Goal: Task Accomplishment & Management: Manage account settings

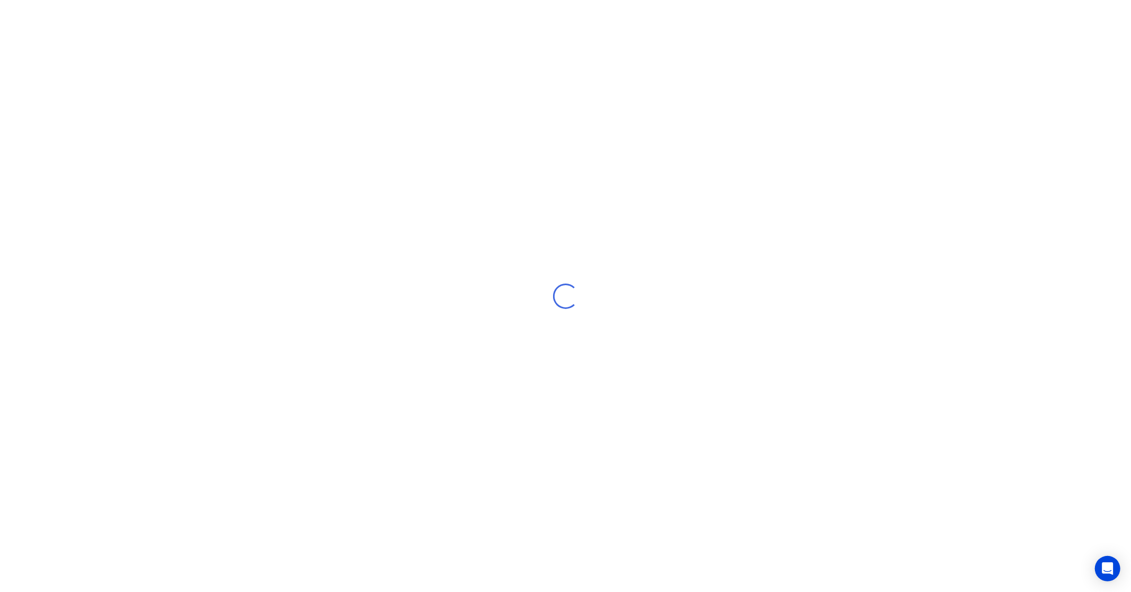
select select "NZ"
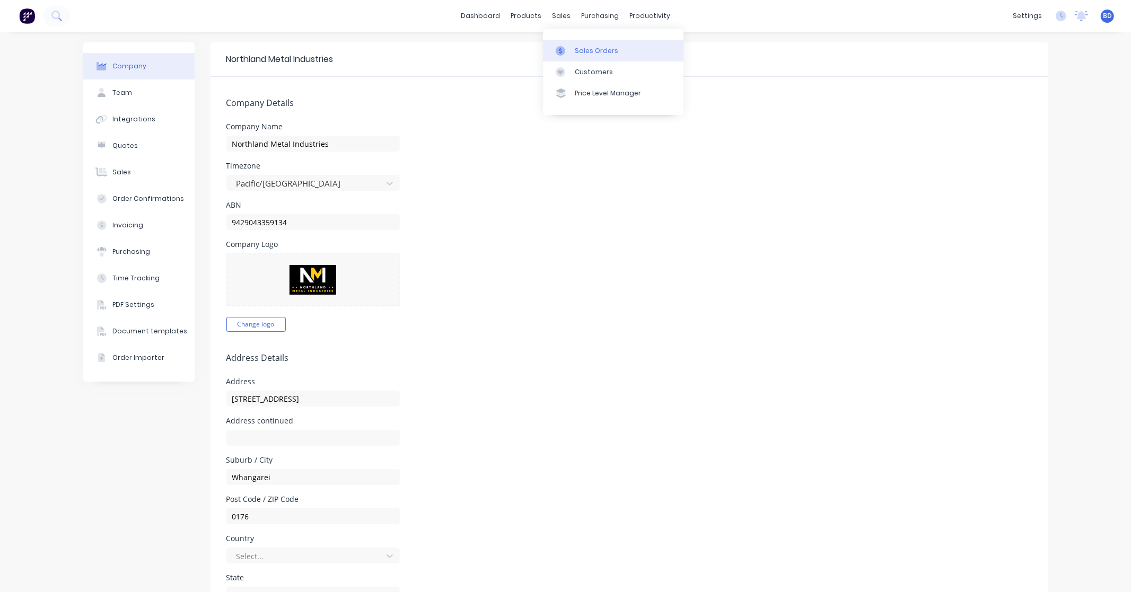
click at [578, 46] on div "Sales Orders" at bounding box center [596, 51] width 43 height 10
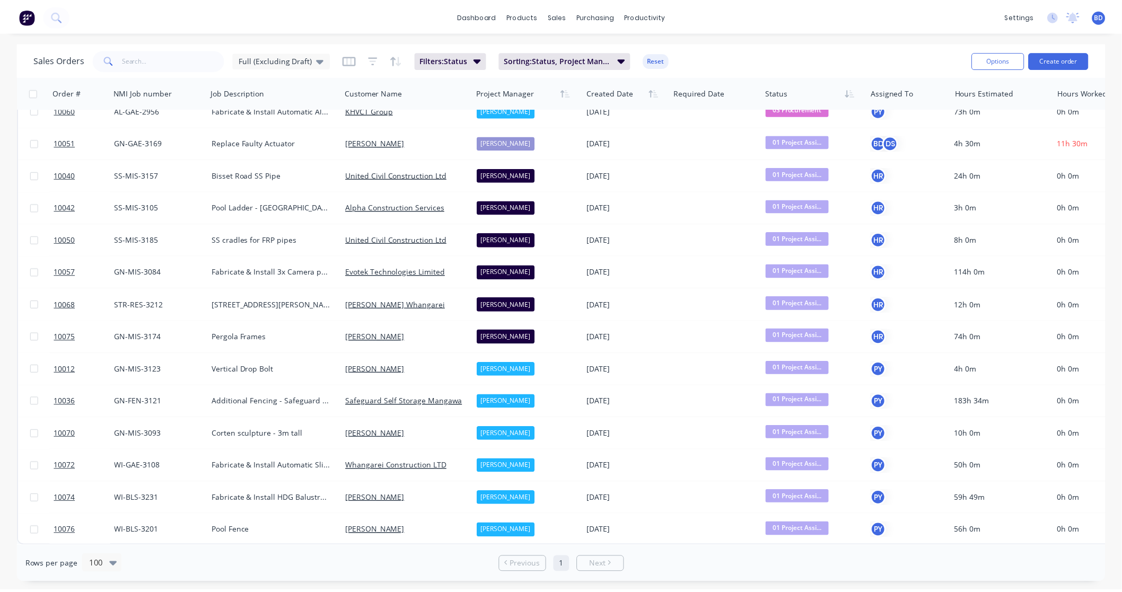
scroll to position [571, 0]
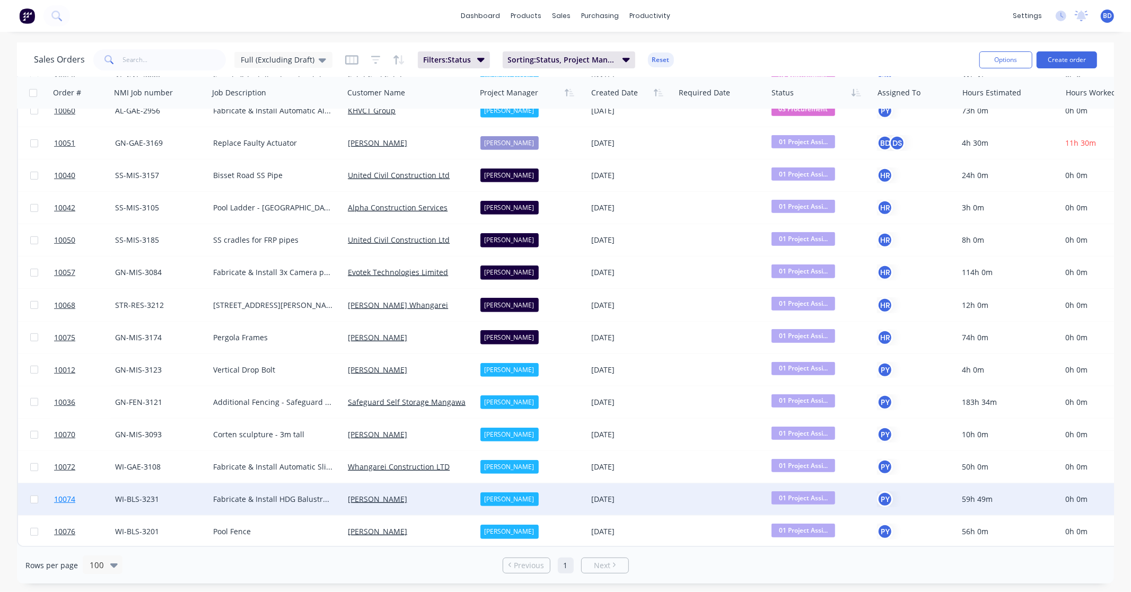
click at [60, 494] on span "10074" at bounding box center [64, 499] width 21 height 11
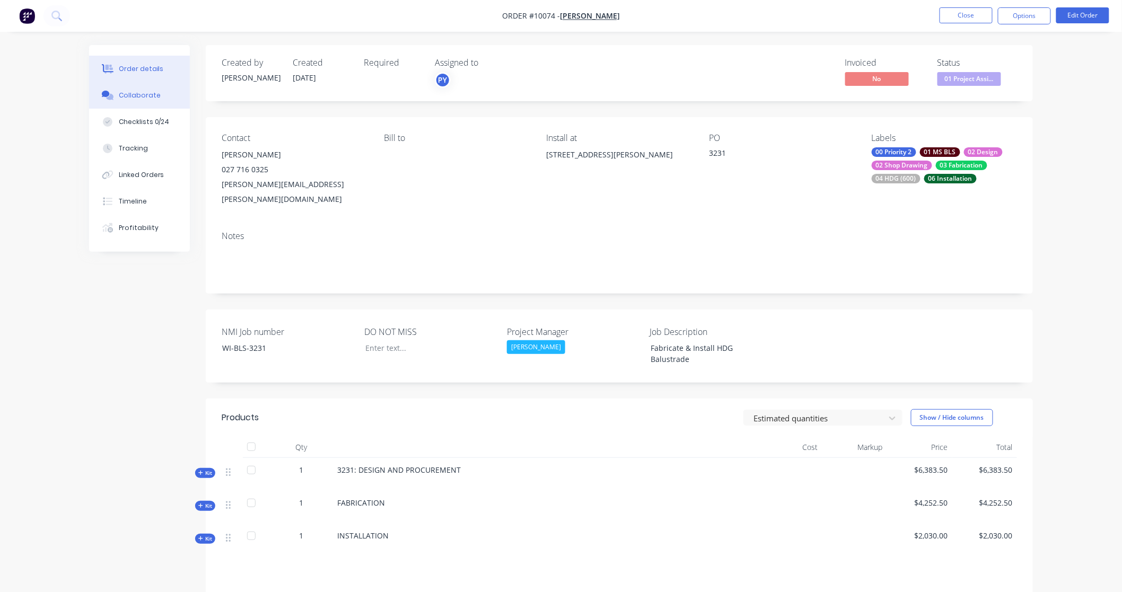
click at [135, 93] on div "Collaborate" at bounding box center [140, 96] width 42 height 10
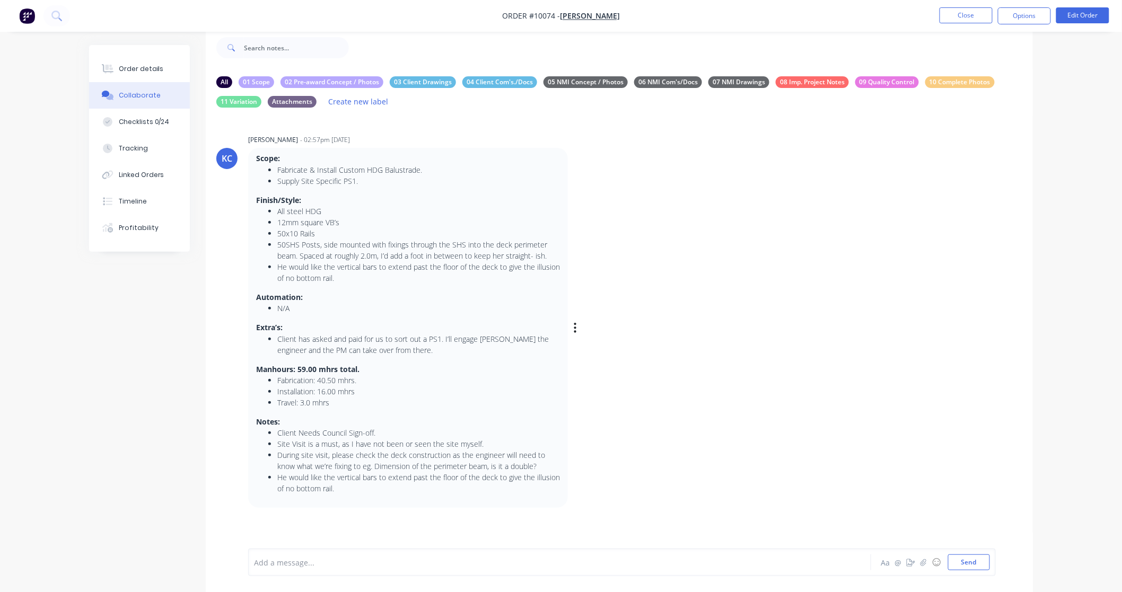
scroll to position [34, 0]
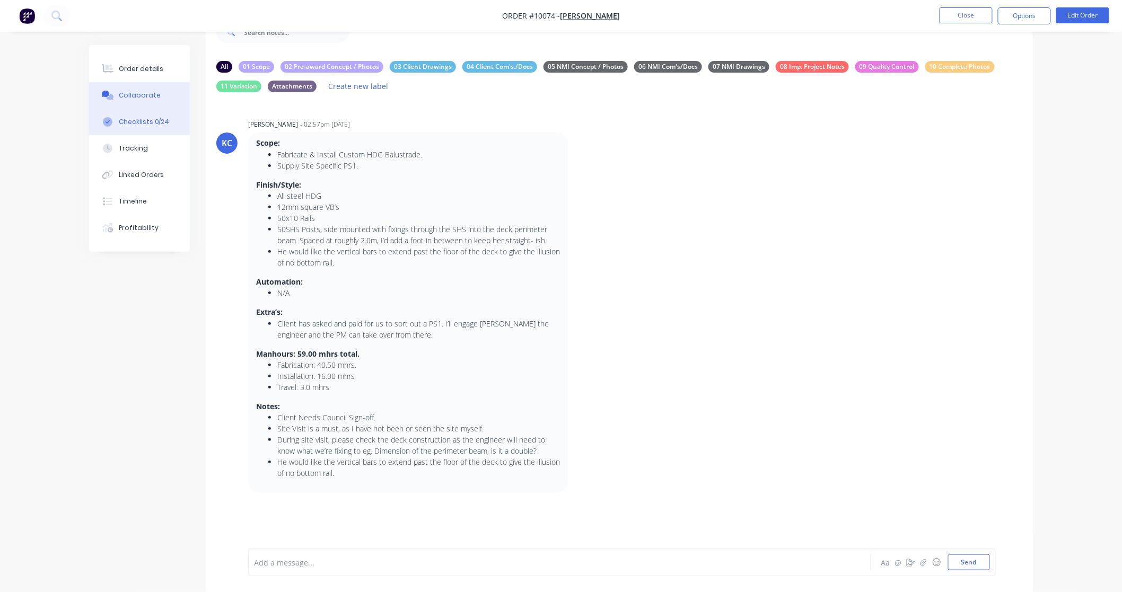
click at [150, 123] on div "Checklists 0/24" at bounding box center [144, 122] width 51 height 10
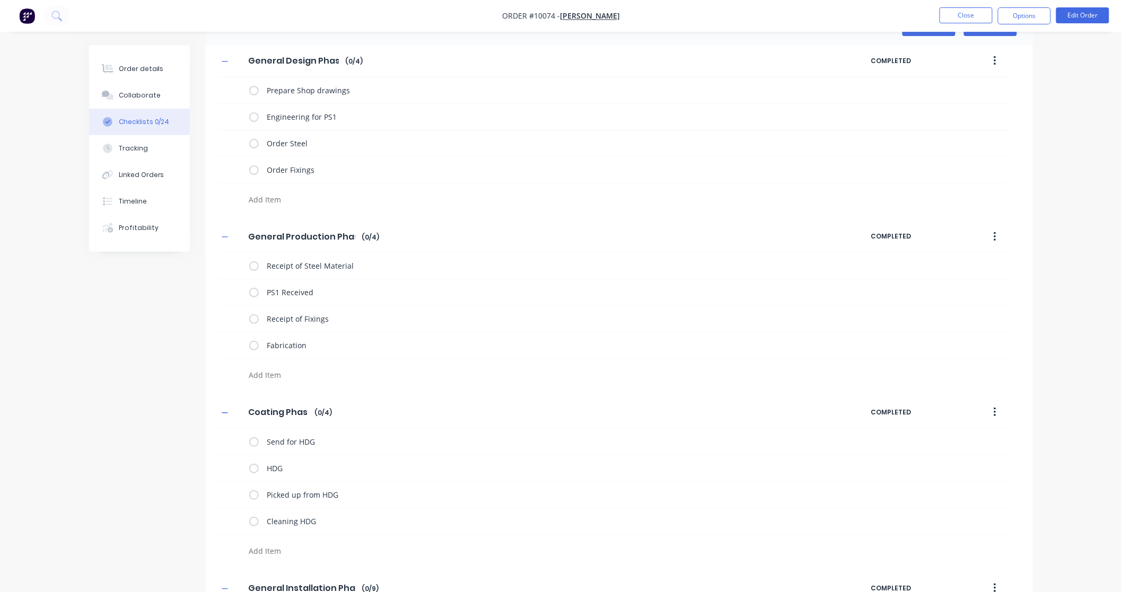
type textarea "x"
click at [149, 94] on div "Collaborate" at bounding box center [140, 96] width 42 height 10
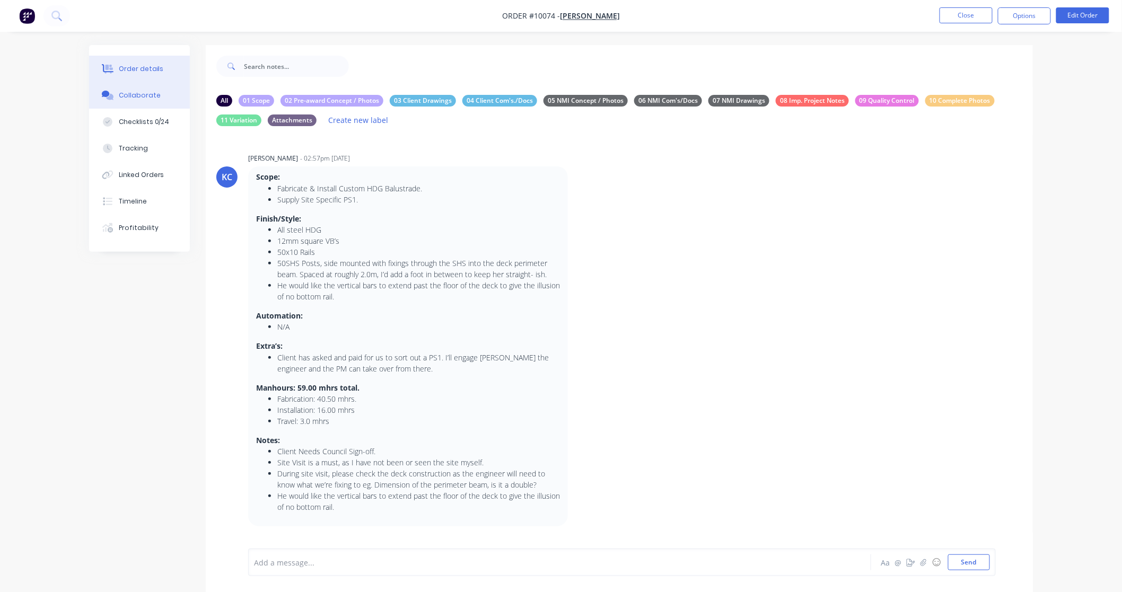
click at [138, 59] on button "Order details" at bounding box center [139, 69] width 101 height 27
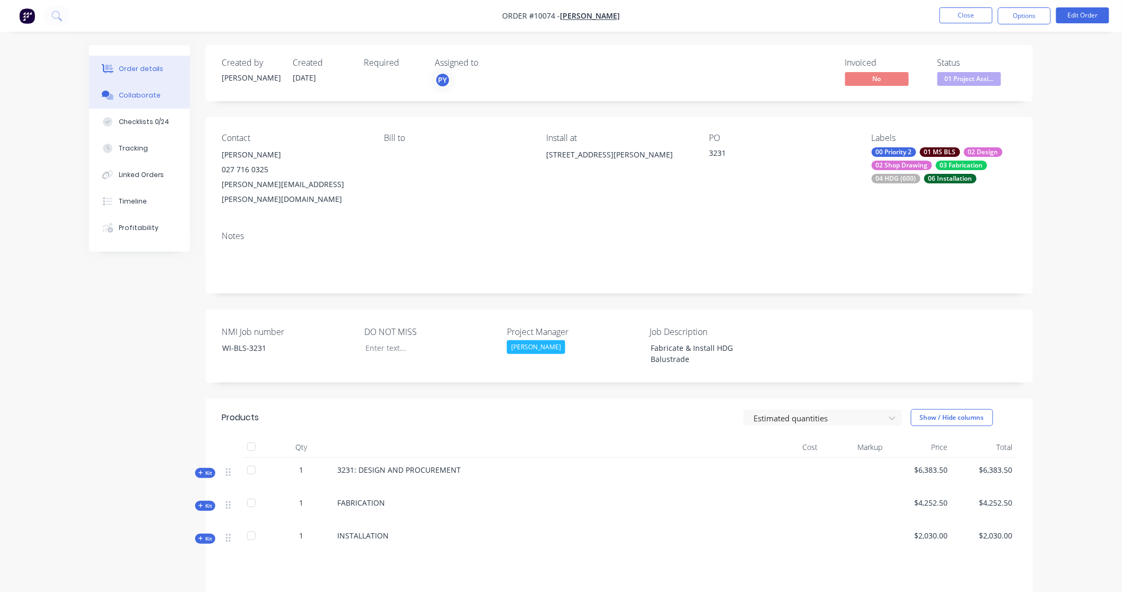
click at [141, 92] on div "Collaborate" at bounding box center [140, 96] width 42 height 10
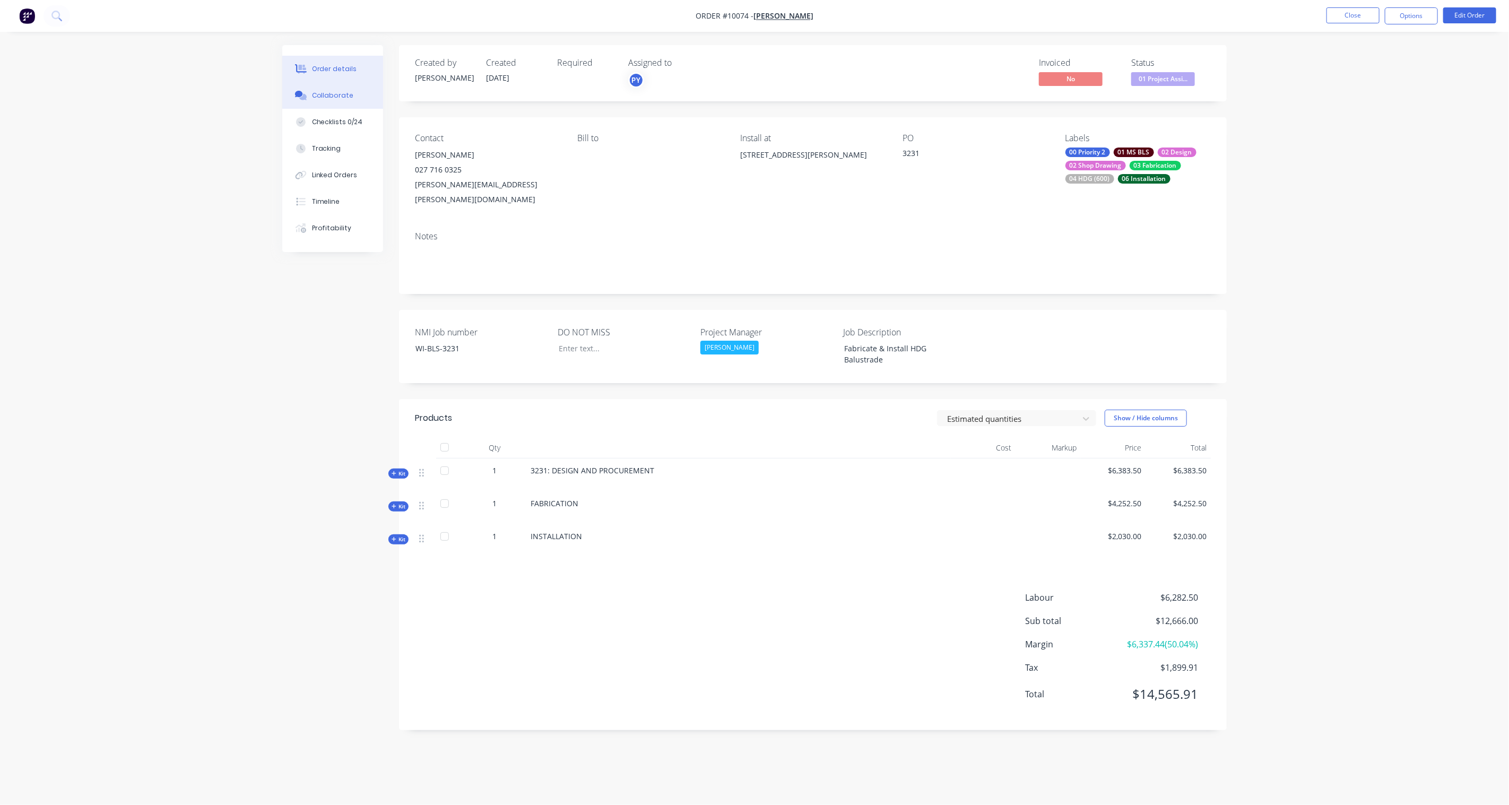
click at [332, 92] on div "Collaborate" at bounding box center [333, 96] width 42 height 10
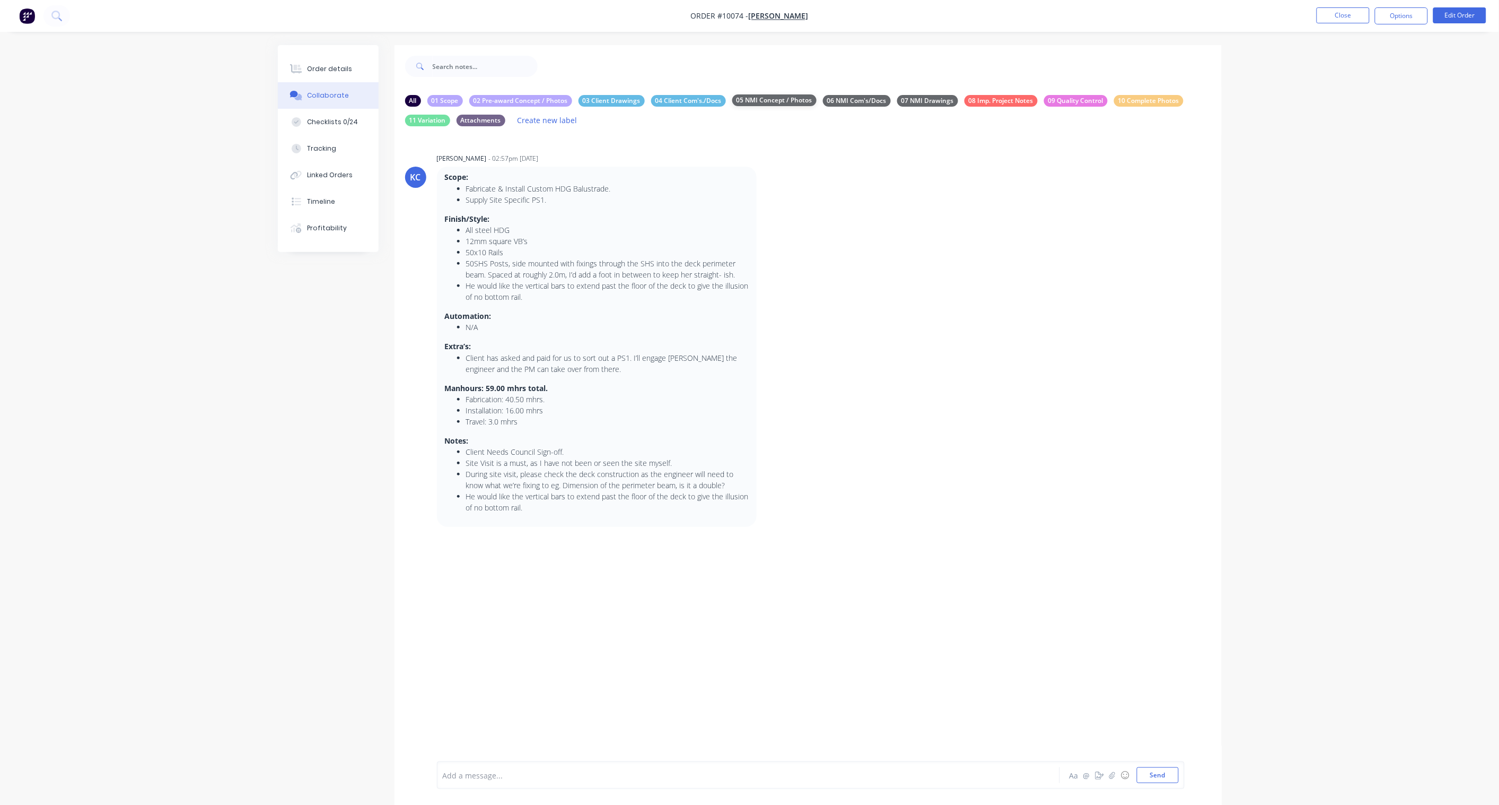
click at [777, 96] on div "05 NMI Concept / Photos" at bounding box center [775, 100] width 84 height 12
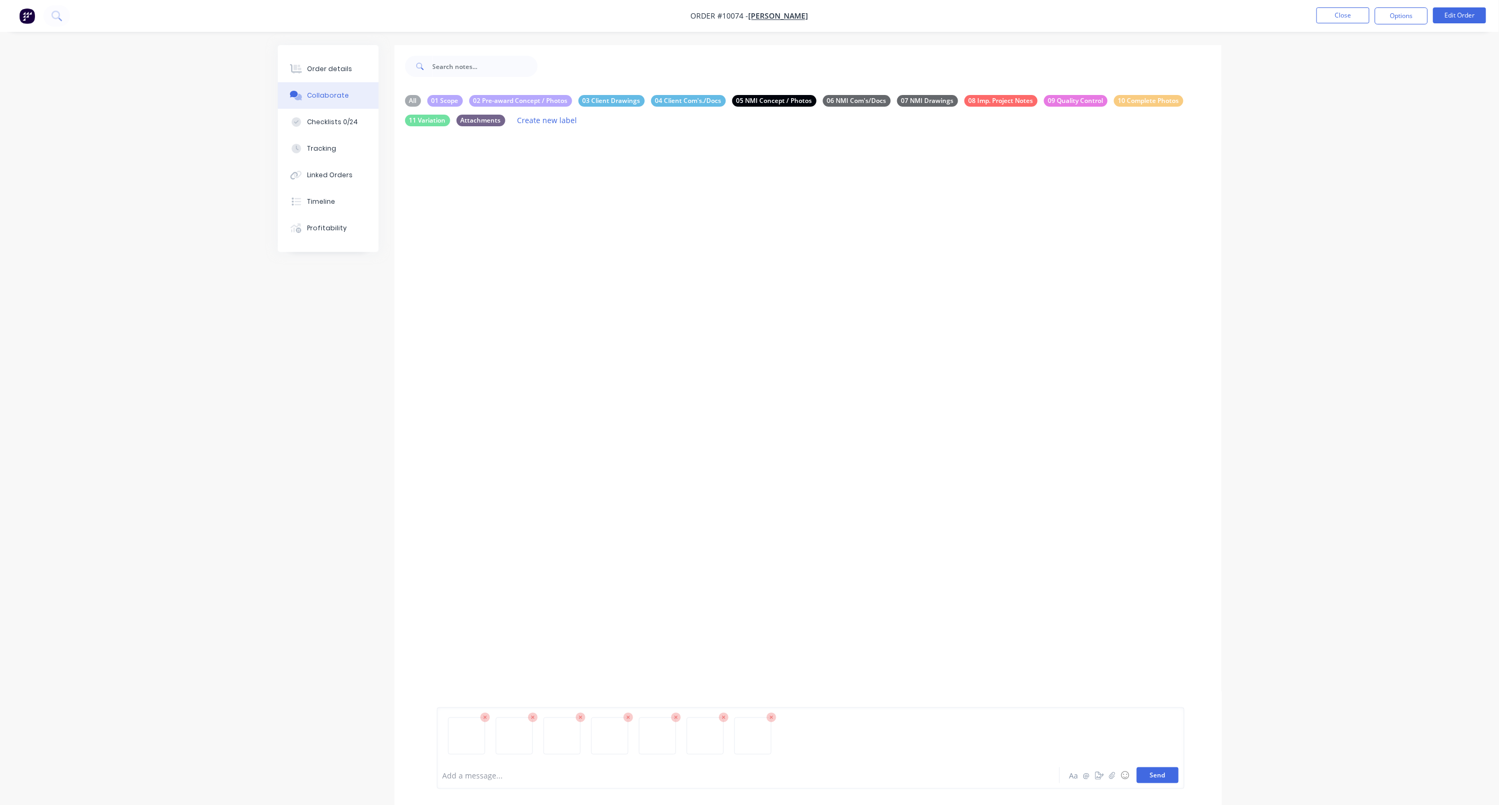
click at [1131, 592] on button "Send" at bounding box center [1158, 775] width 42 height 16
click at [406, 105] on div "All 01 Scope 02 Pre-award Concept / Photos 03 Client Drawings 04 Client Com's./…" at bounding box center [808, 111] width 806 height 32
click at [410, 103] on div "All" at bounding box center [413, 100] width 16 height 12
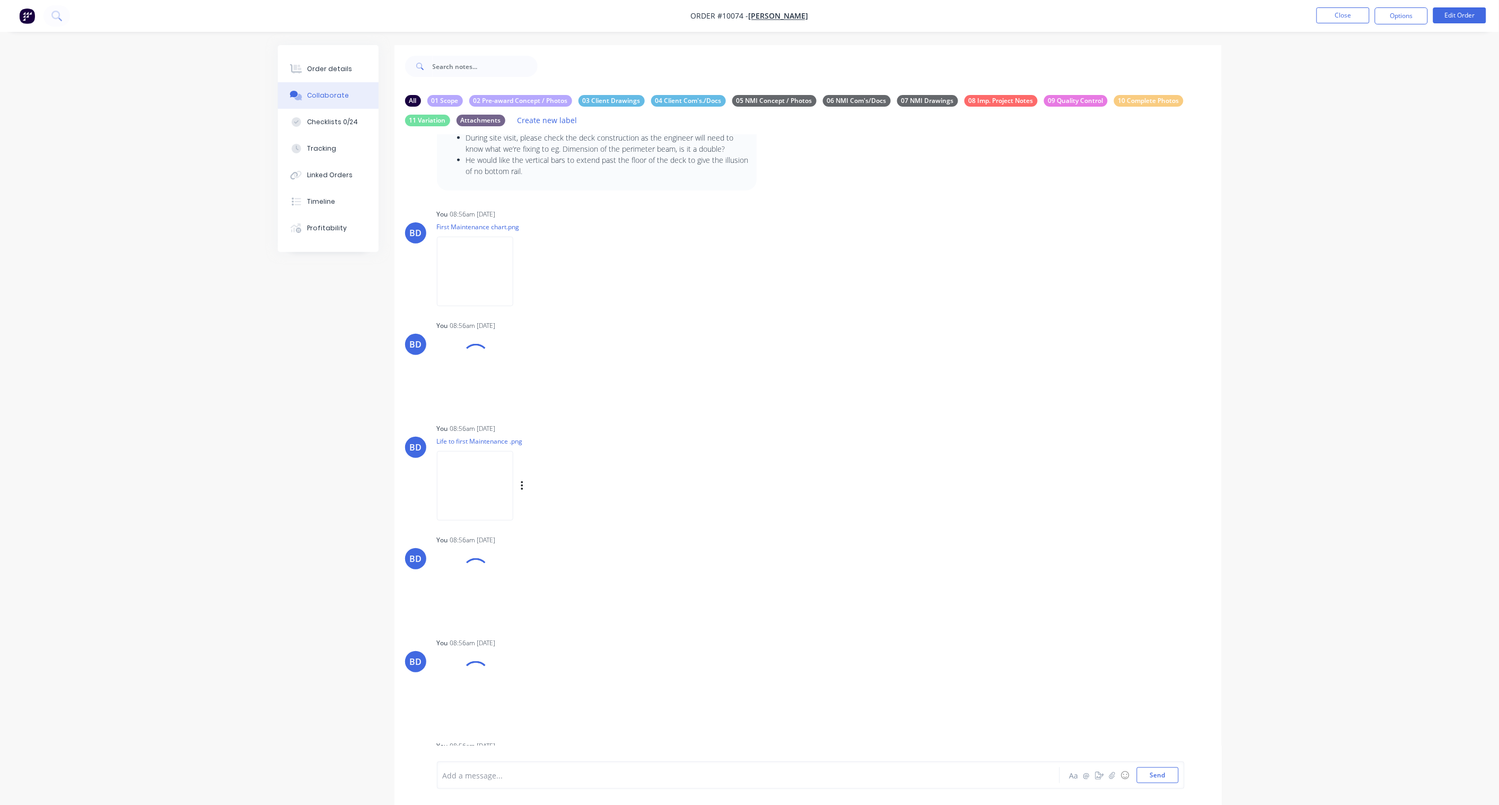
scroll to position [353, 0]
click at [523, 253] on icon "button" at bounding box center [522, 255] width 2 height 10
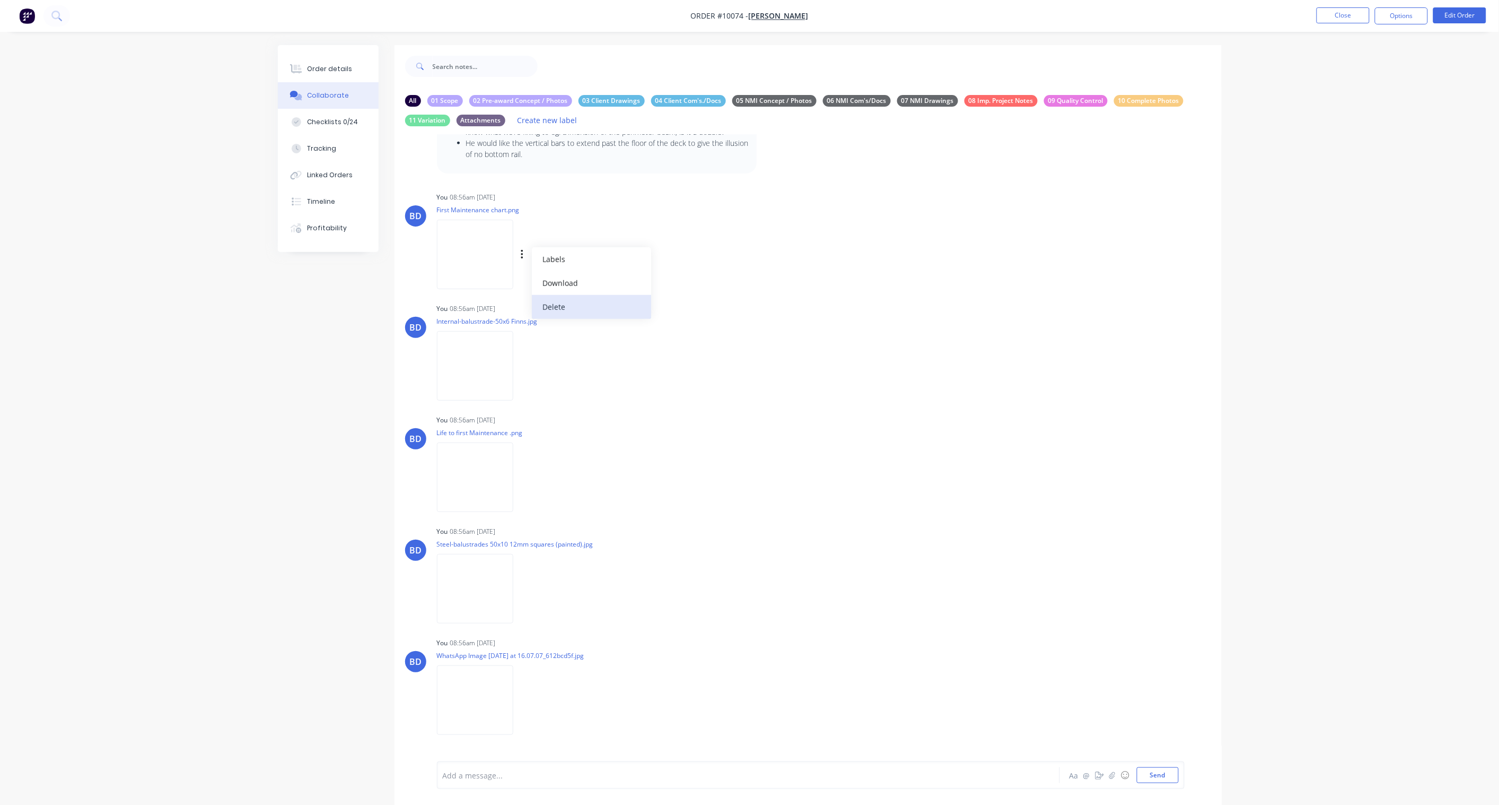
click at [611, 301] on button "Delete" at bounding box center [591, 307] width 119 height 24
click at [523, 364] on icon "button" at bounding box center [522, 366] width 2 height 10
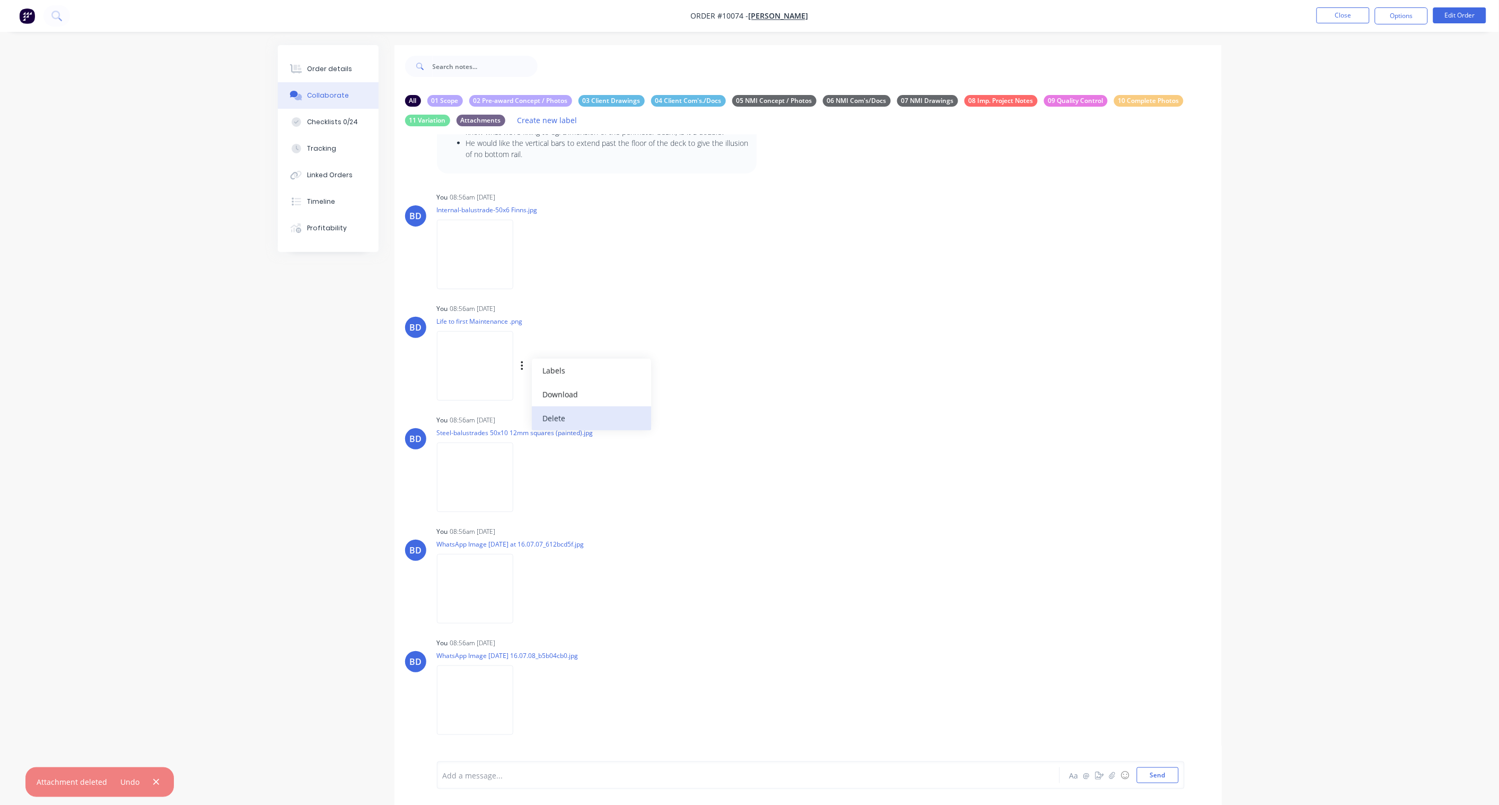
click at [651, 417] on button "Delete" at bounding box center [591, 418] width 119 height 24
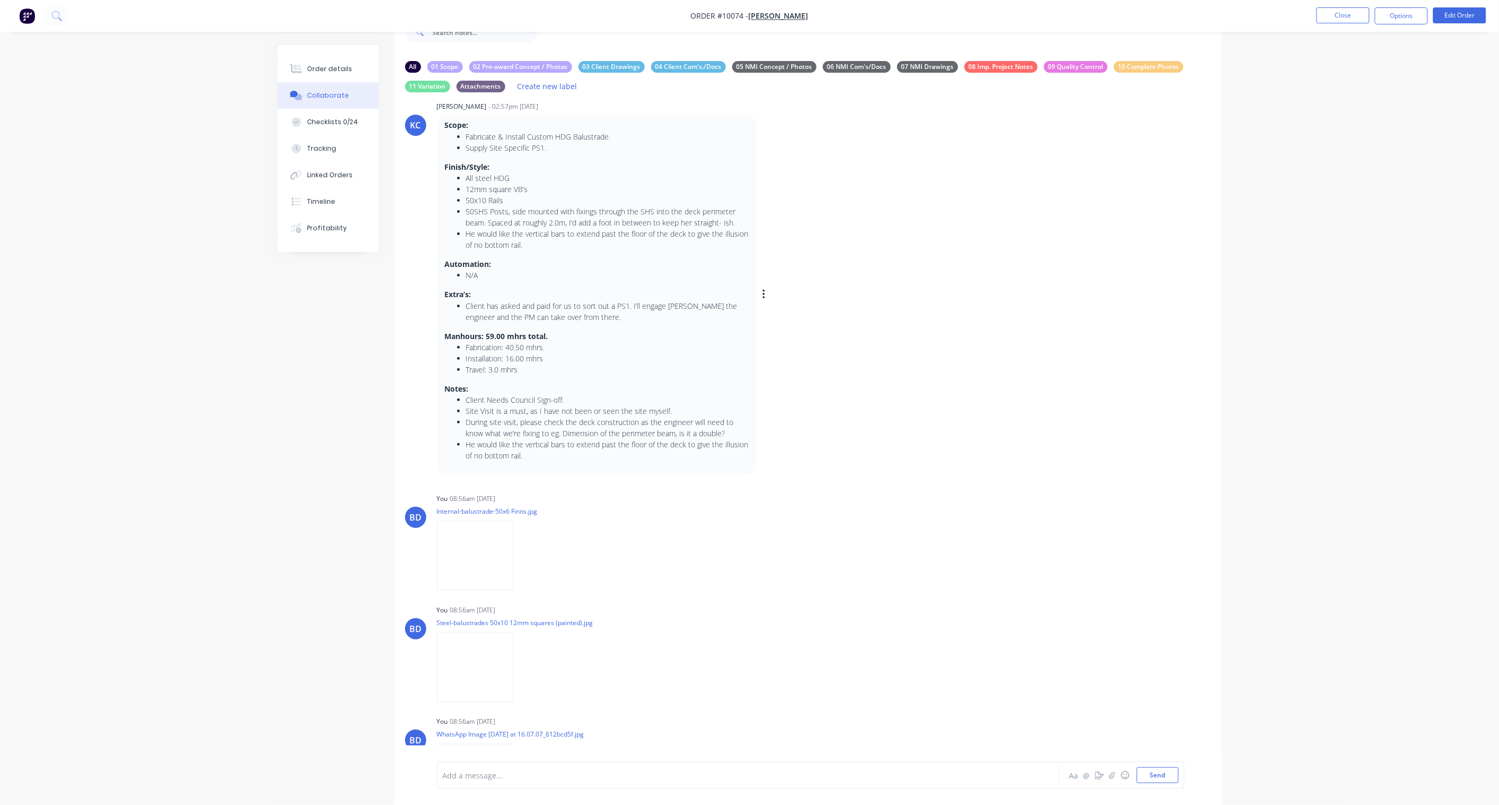
scroll to position [0, 0]
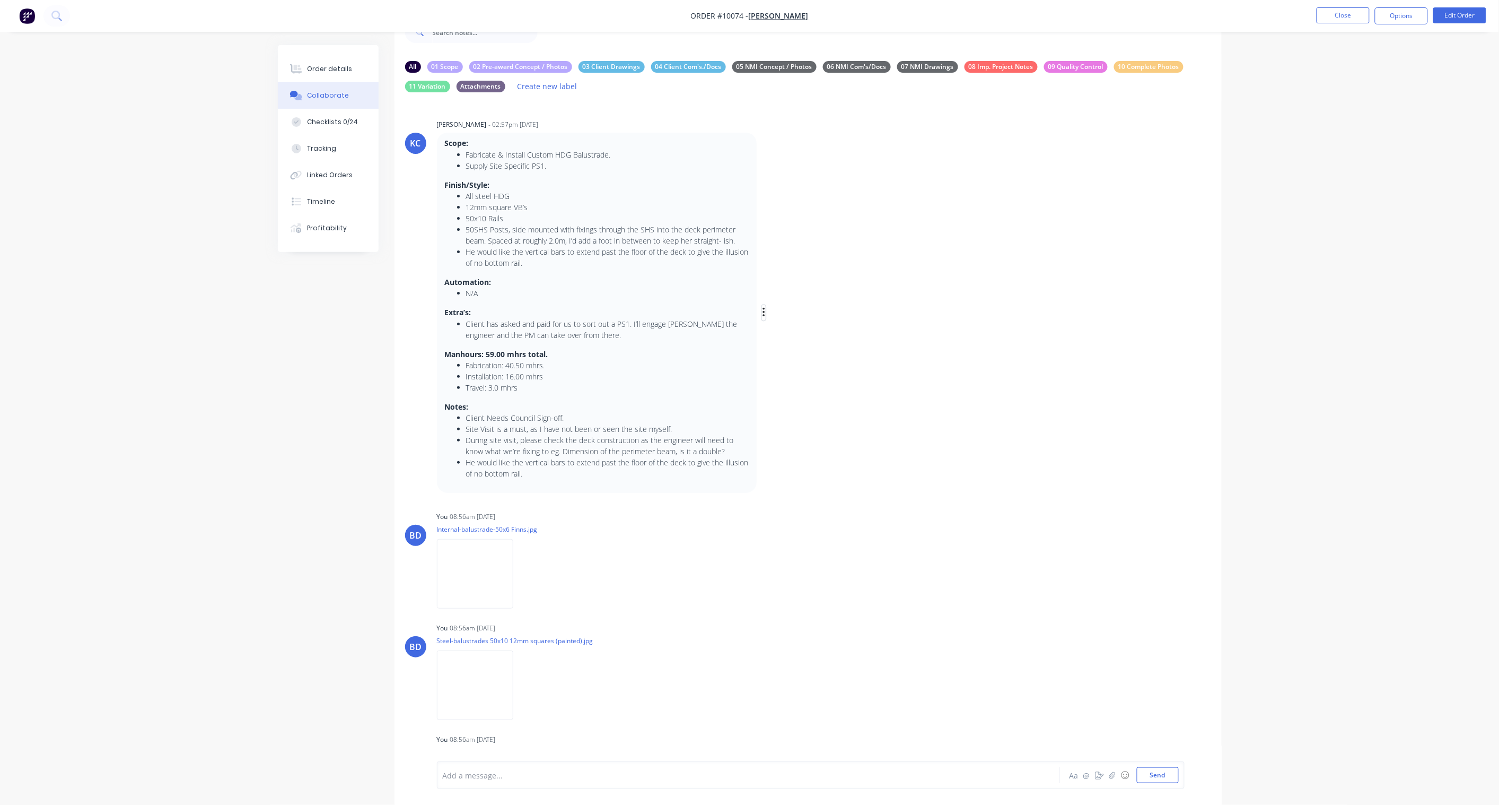
click at [764, 310] on icon "button" at bounding box center [764, 313] width 3 height 12
click at [789, 332] on button "Edit" at bounding box center [802, 332] width 67 height 18
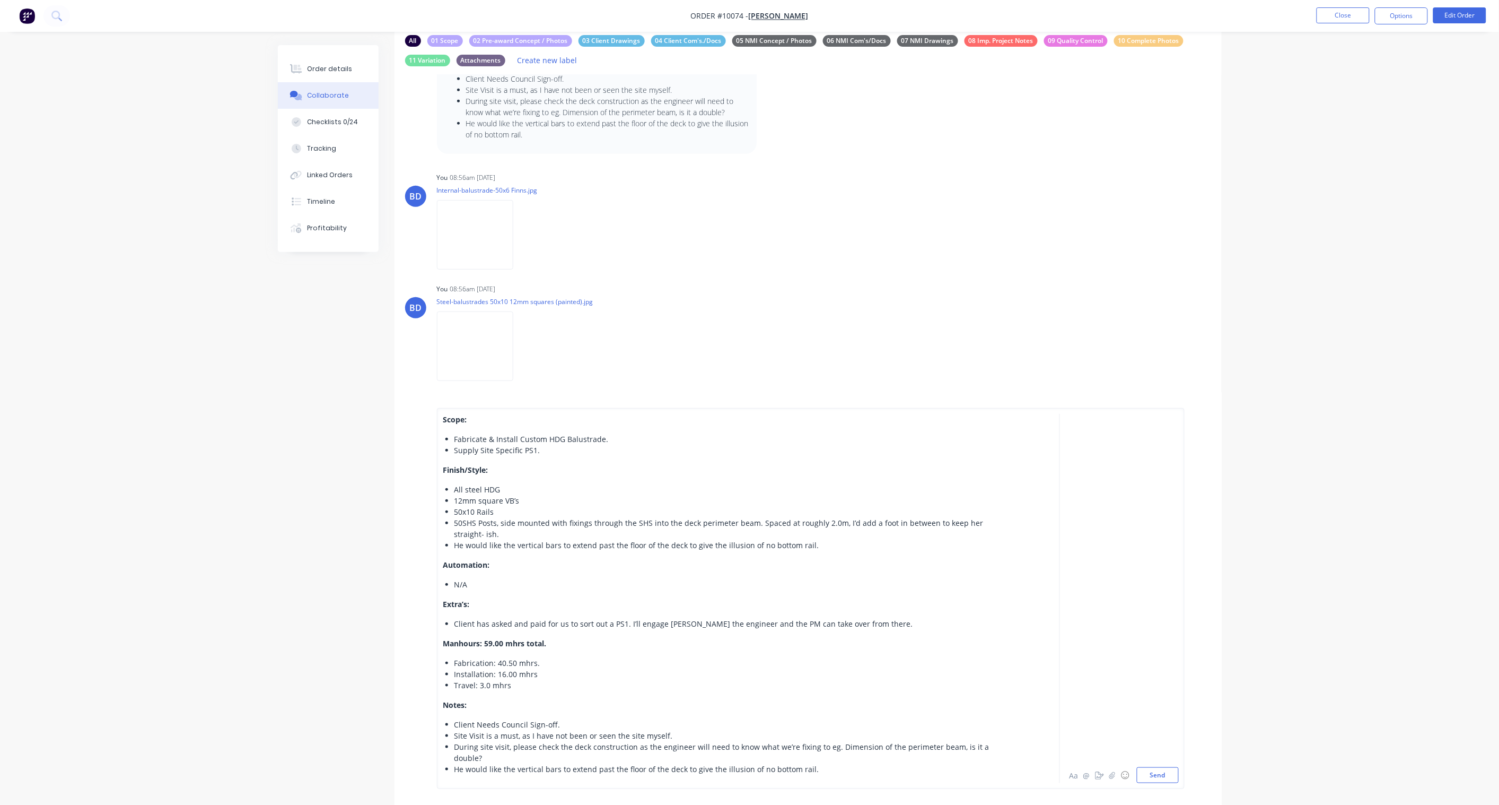
scroll to position [93, 0]
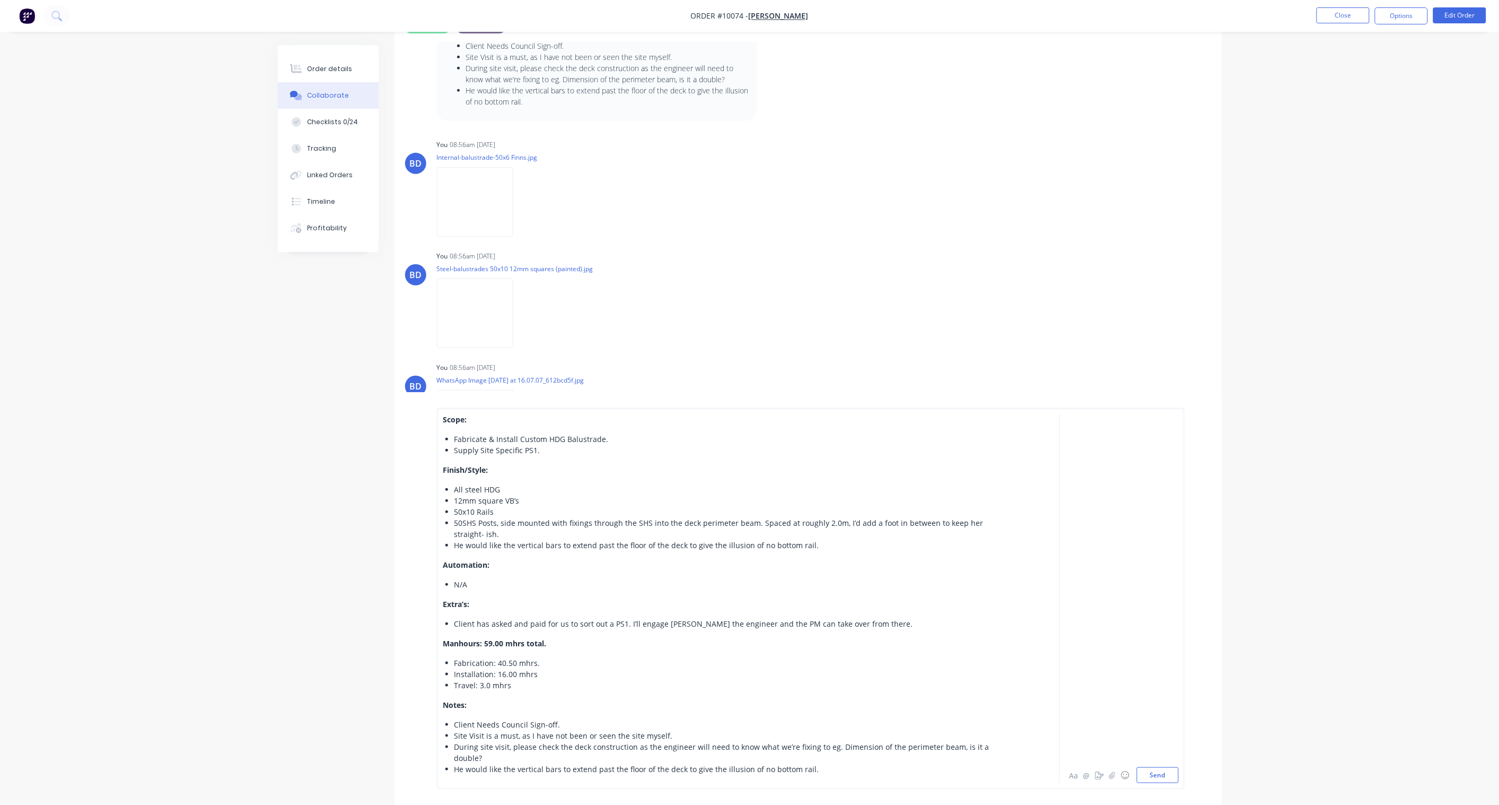
click at [555, 450] on div "Supply Site Specific PS1." at bounding box center [725, 449] width 540 height 11
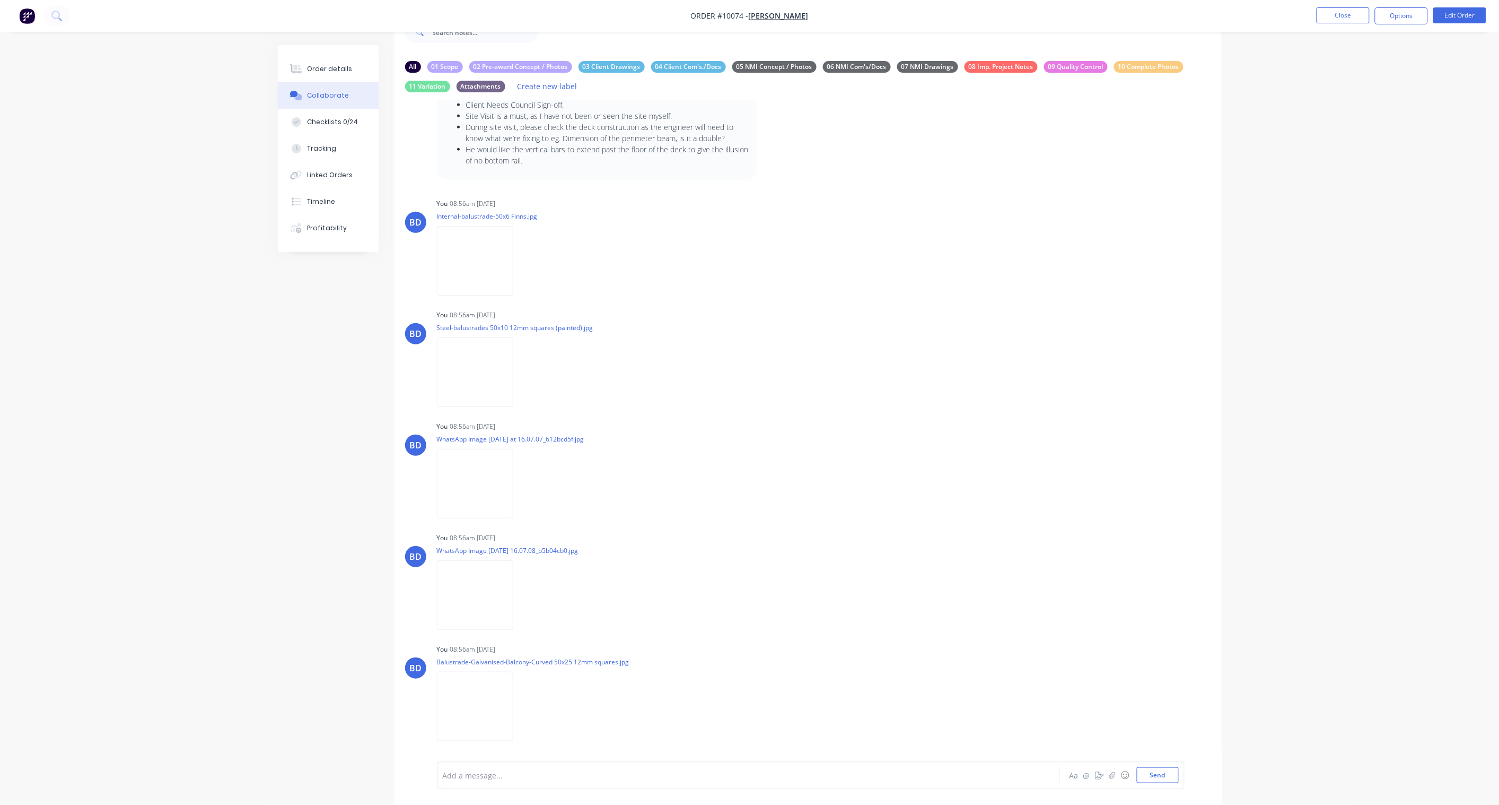
scroll to position [0, 0]
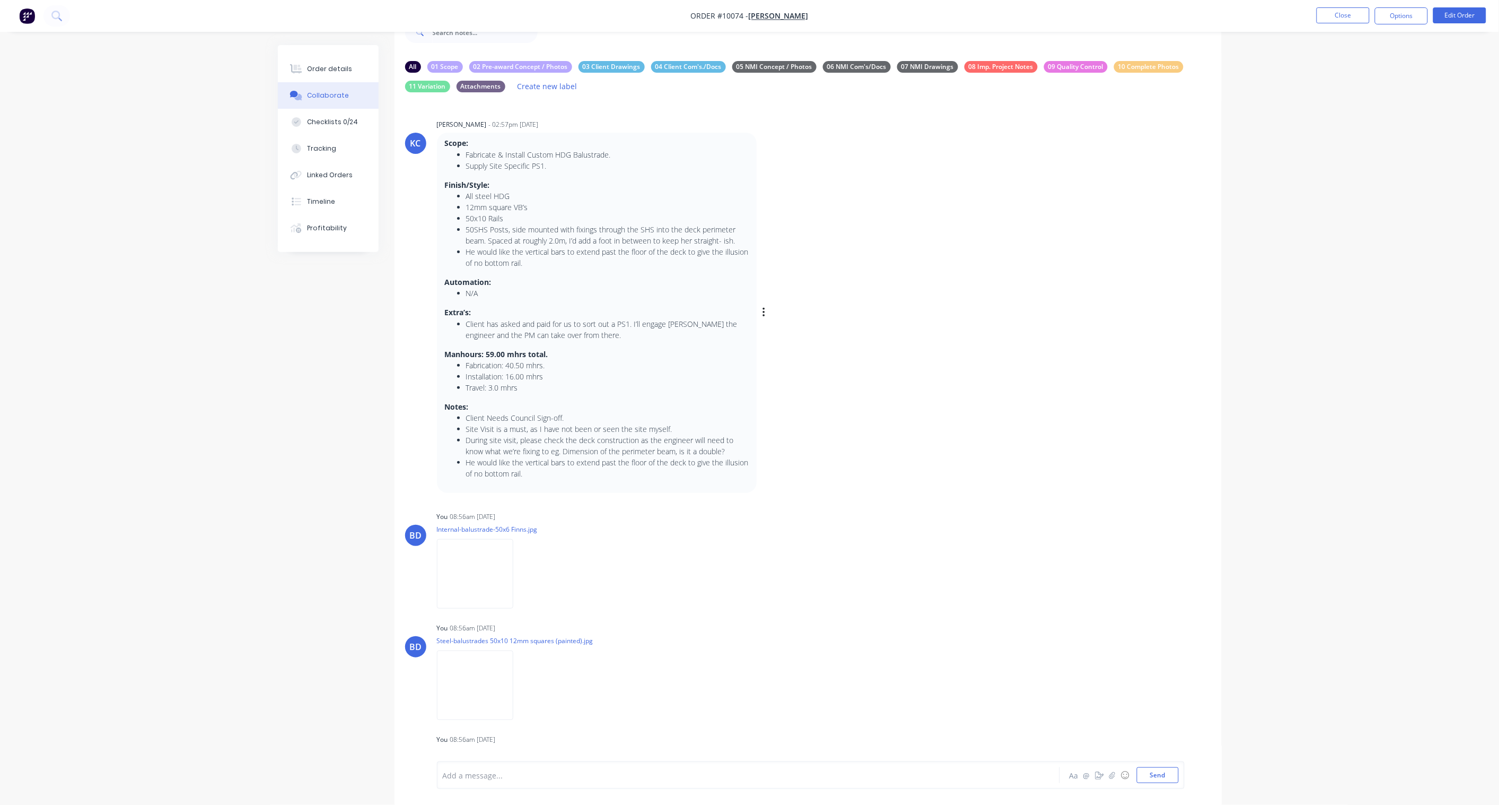
click at [761, 300] on div "Scope: Fabricate & Install Custom HDG Balustrade. Supply Site Specific PS1. Fin…" at bounding box center [603, 313] width 332 height 360
click at [0, 0] on icon "button" at bounding box center [0, 0] width 0 height 0
click at [0, 0] on button "Edit" at bounding box center [0, 0] width 0 height 0
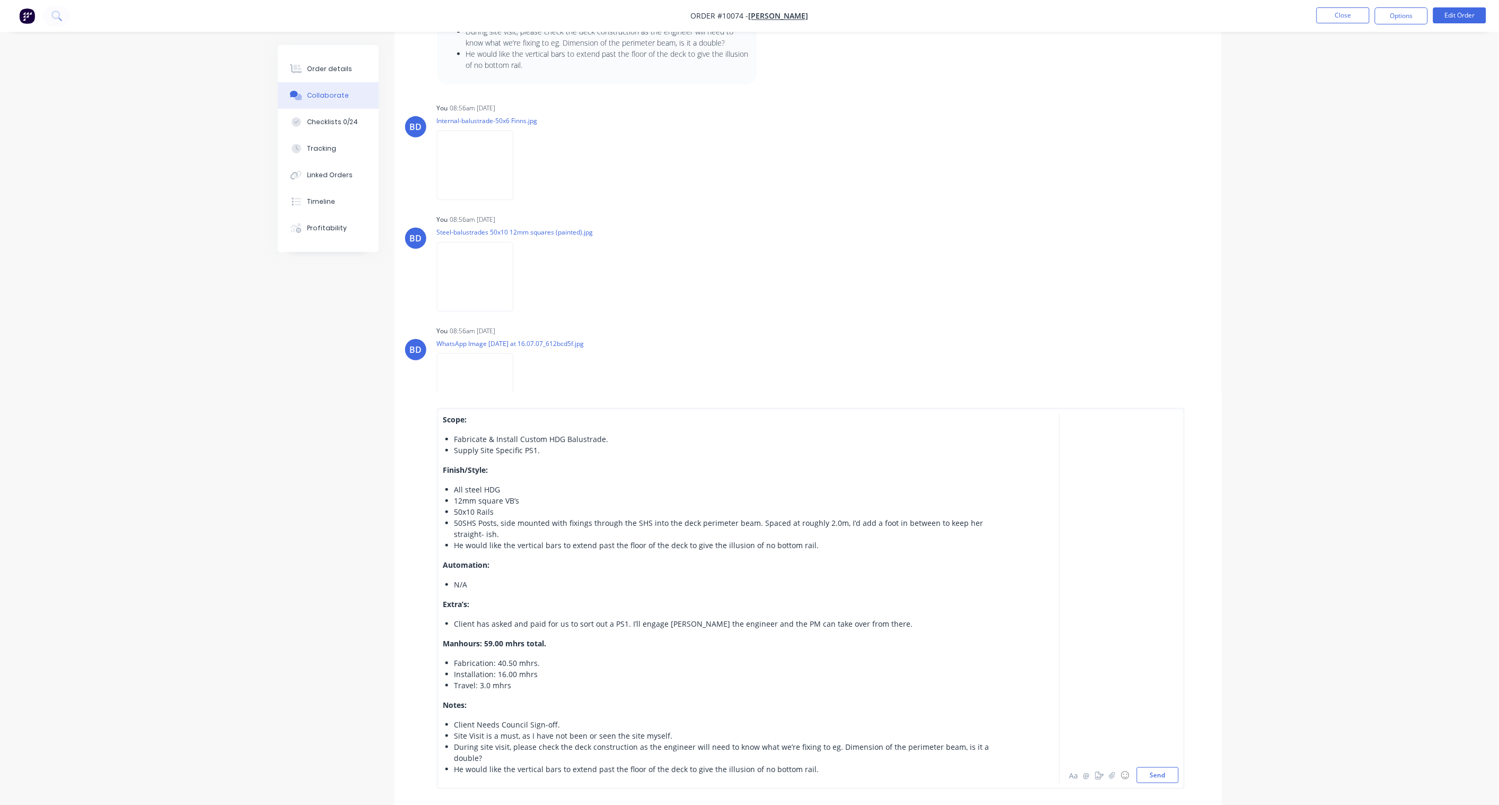
scroll to position [387, 0]
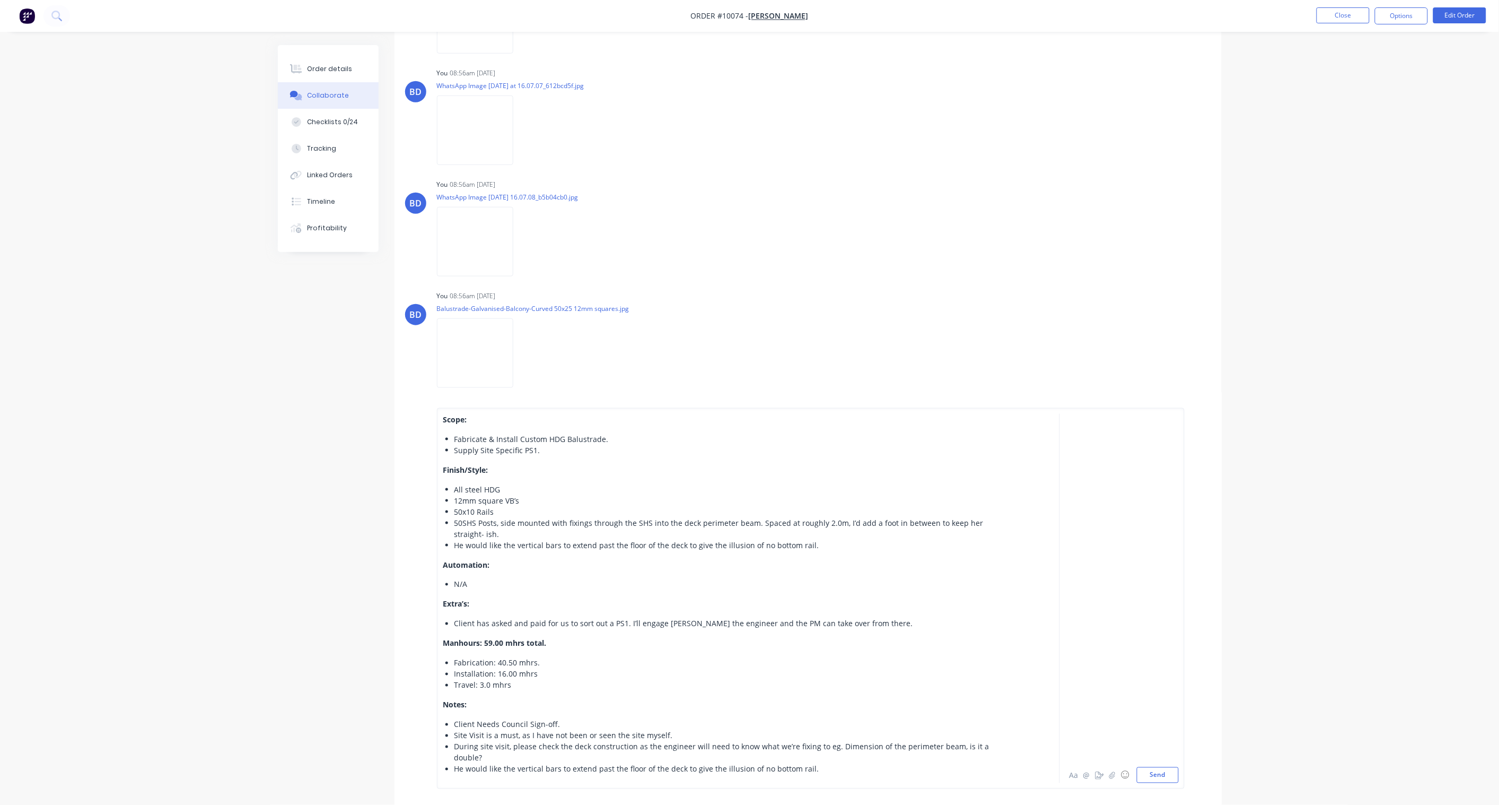
click at [554, 451] on div "Supply Site Specific PS1." at bounding box center [725, 449] width 540 height 11
click at [465, 450] on div at bounding box center [725, 449] width 540 height 11
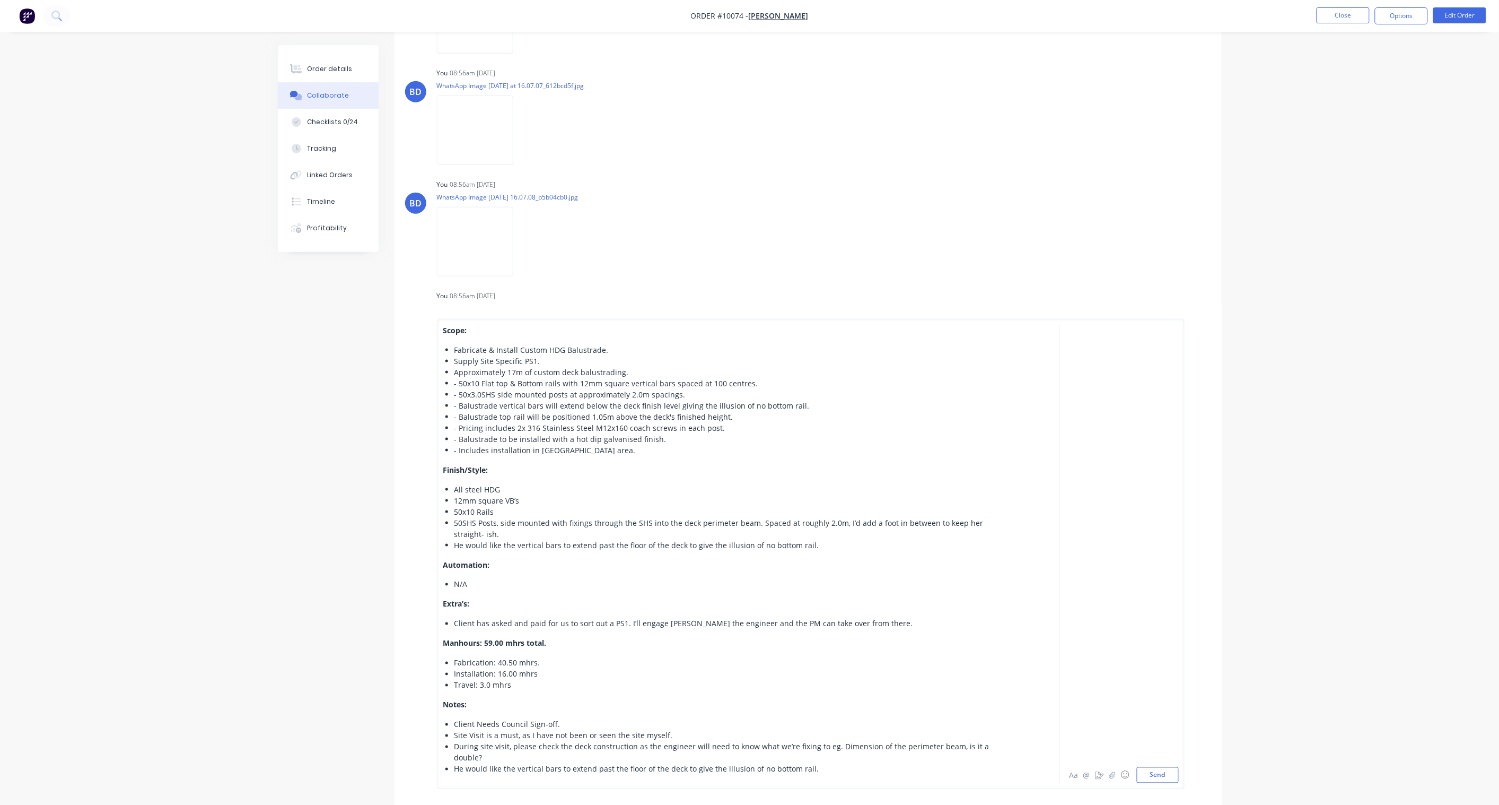
scroll to position [328, 0]
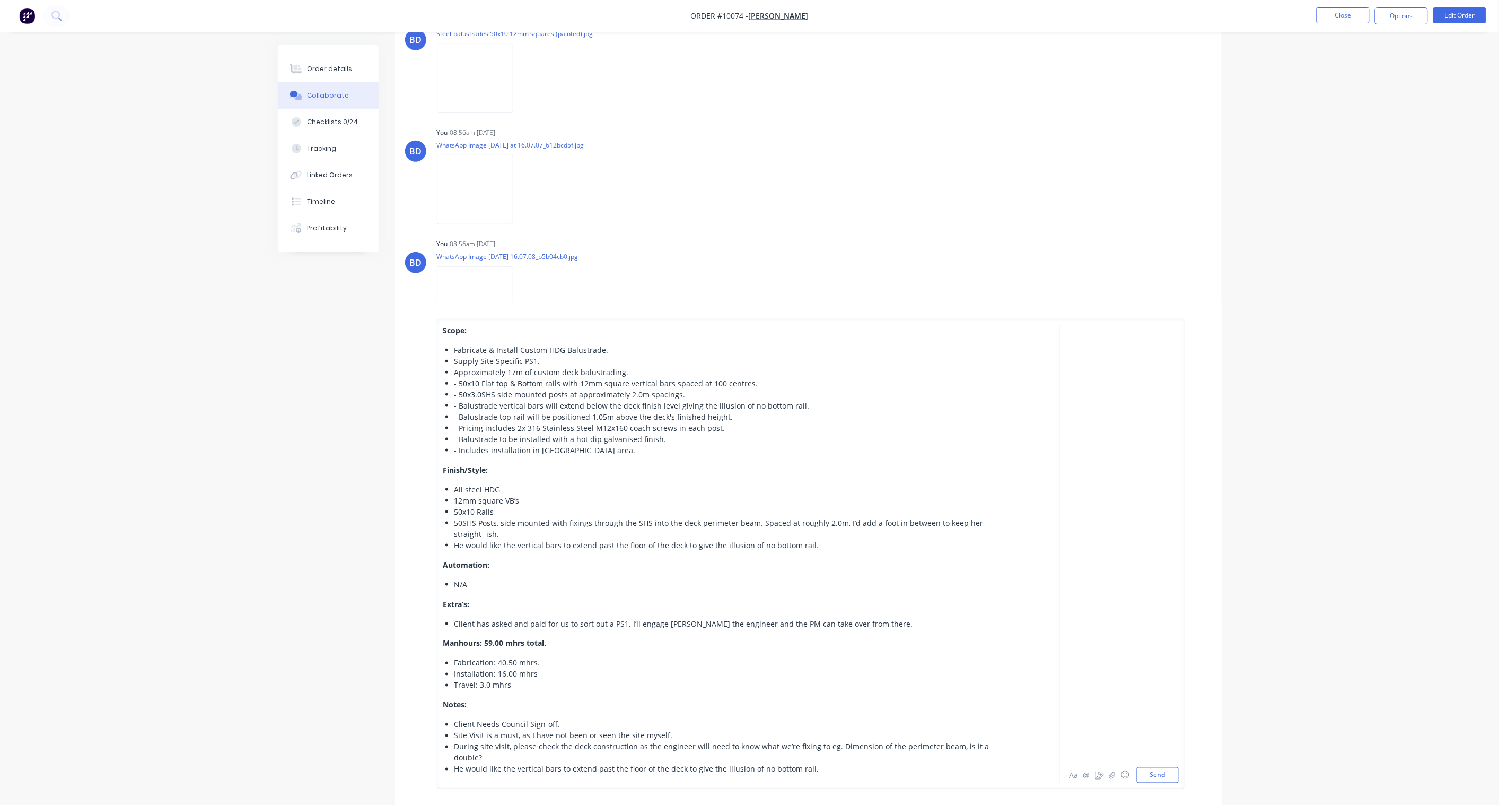
click at [459, 384] on span "- 50x10 Flat top & Bottom rails with 12mm square vertical bars spaced at 100 ce…" at bounding box center [607, 383] width 304 height 10
click at [458, 391] on span "- 50x3.0SHS side mounted posts at approximately 2.0m spacings." at bounding box center [570, 394] width 231 height 10
click at [458, 405] on span "- Balustrade vertical bars will extend below the deck finish level giving the i…" at bounding box center [632, 405] width 355 height 10
click at [459, 417] on span "- Balustrade top rail will be positioned 1.05m above the deck's finished height." at bounding box center [594, 417] width 279 height 10
click at [459, 428] on span "- Pricing includes 2x 316 Stainless Steel M12x160 coach screws in each post." at bounding box center [590, 428] width 271 height 10
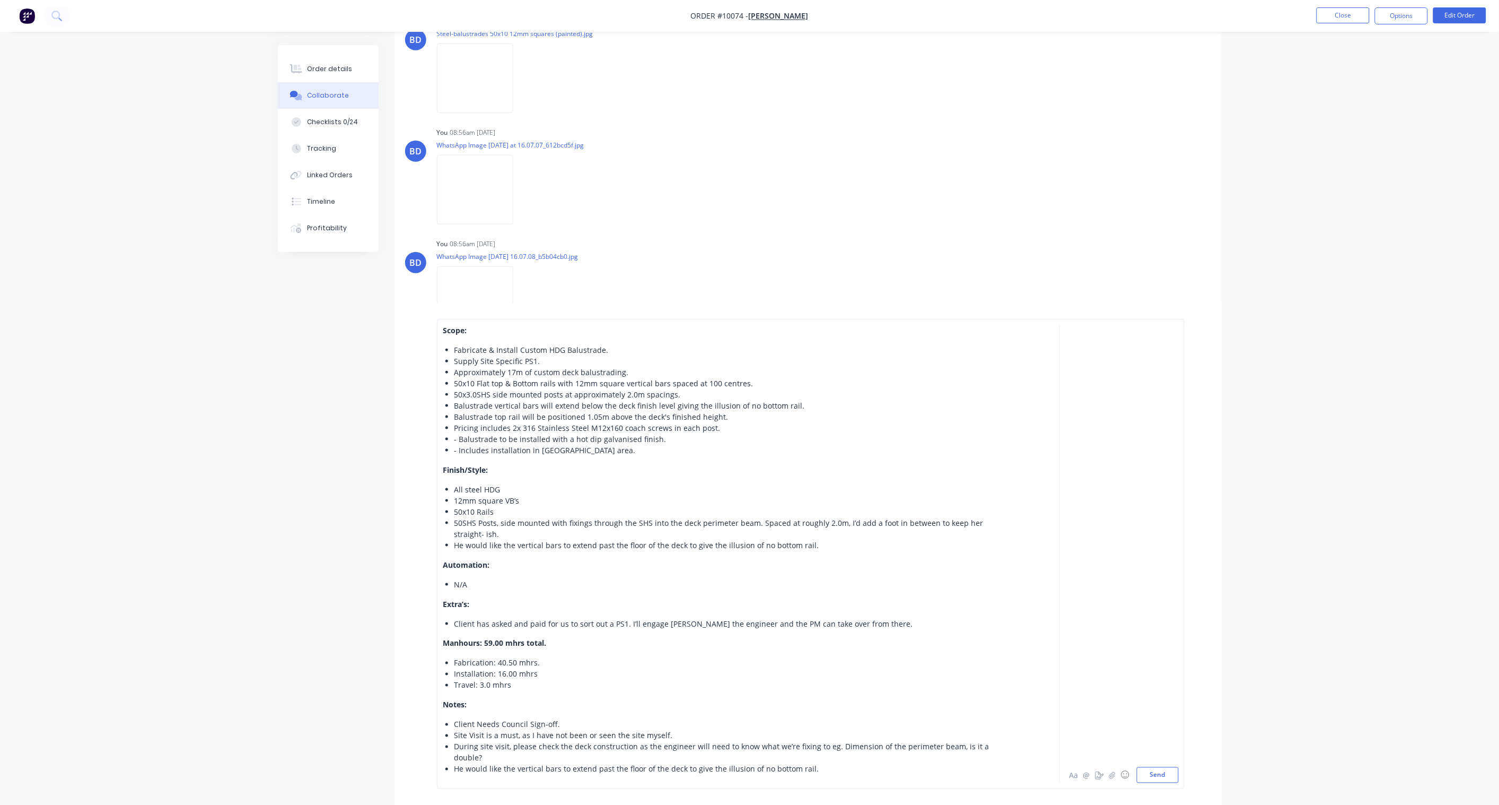
click at [459, 437] on span "- Balustrade to be installed with a hot dip galvanised finish." at bounding box center [561, 439] width 212 height 10
click at [459, 448] on span "- Includes installation in [GEOGRAPHIC_DATA] area." at bounding box center [545, 450] width 181 height 10
click at [1131, 592] on button "Send" at bounding box center [1158, 775] width 42 height 16
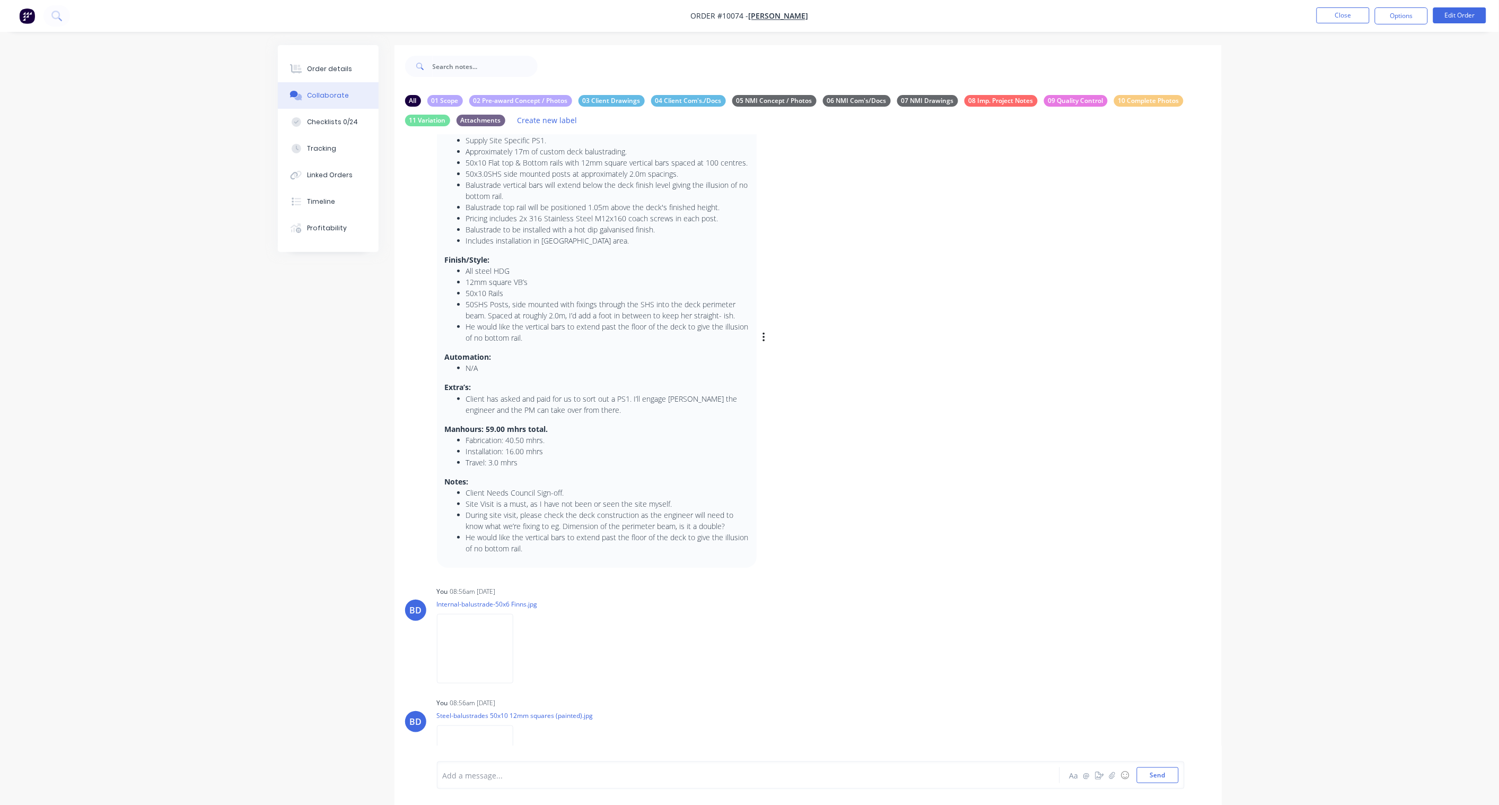
scroll to position [0, 0]
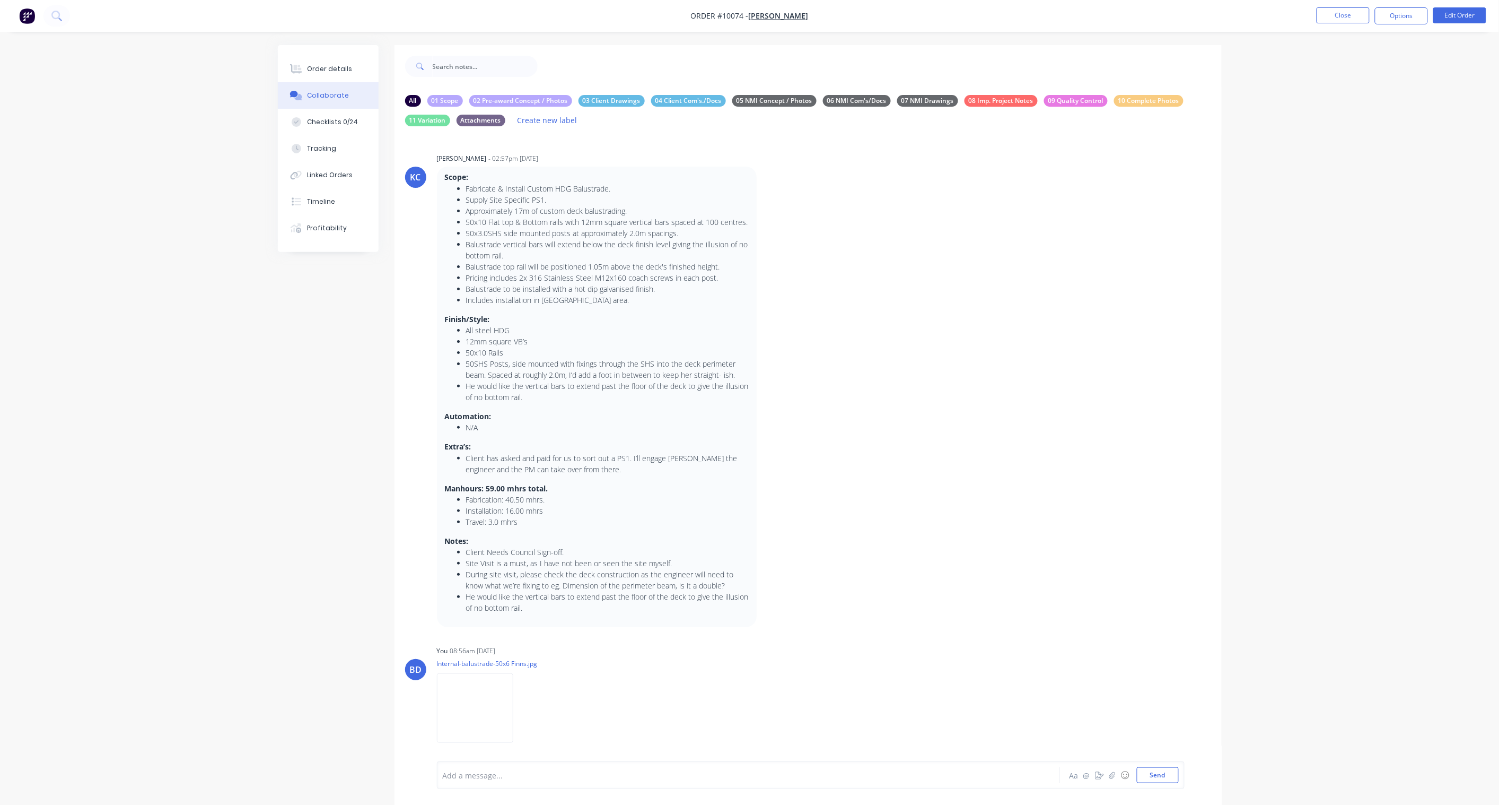
click at [0, 0] on icon "button" at bounding box center [0, 0] width 0 height 0
click at [0, 0] on button "Edit" at bounding box center [0, 0] width 0 height 0
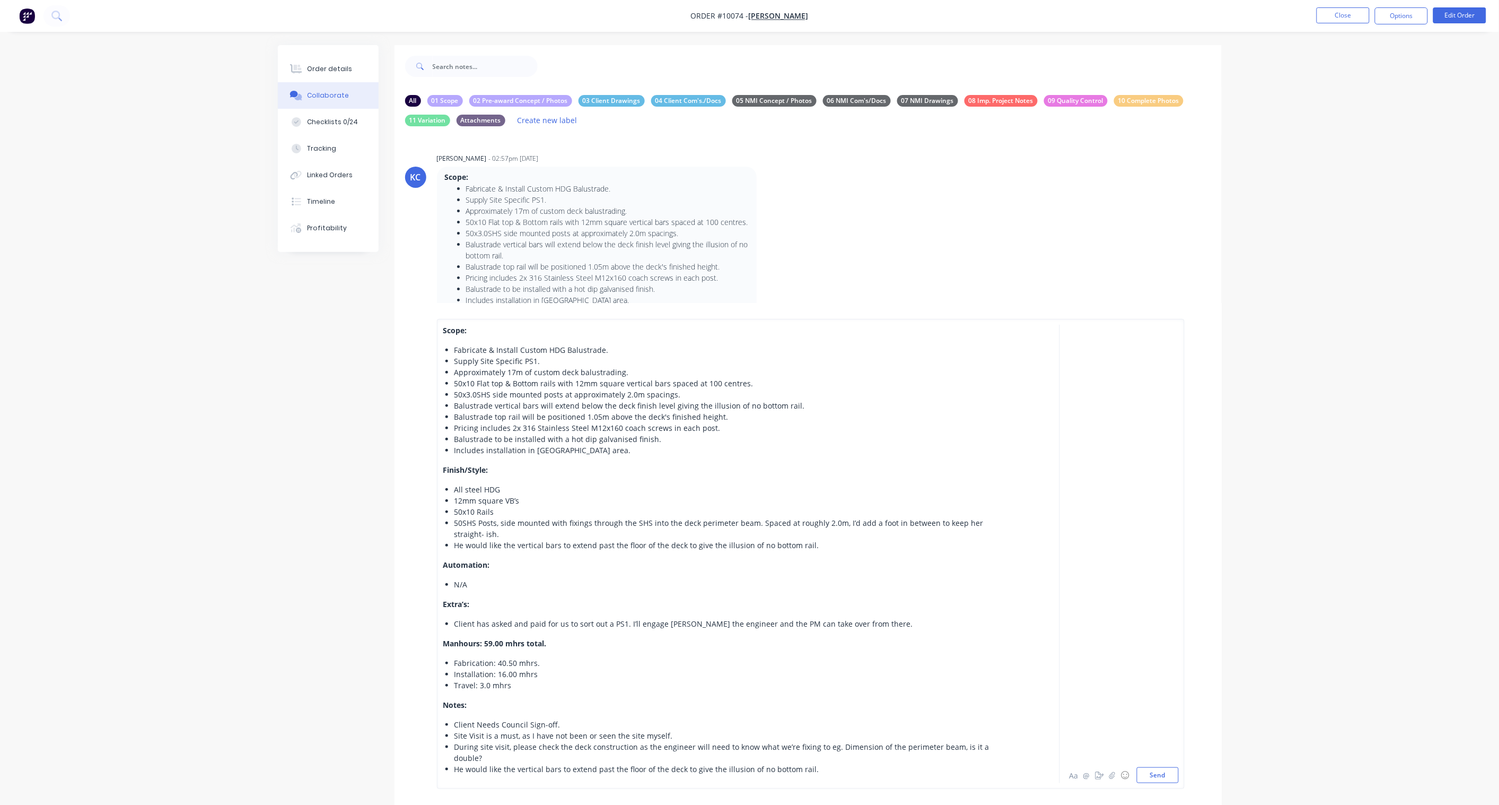
scroll to position [413, 0]
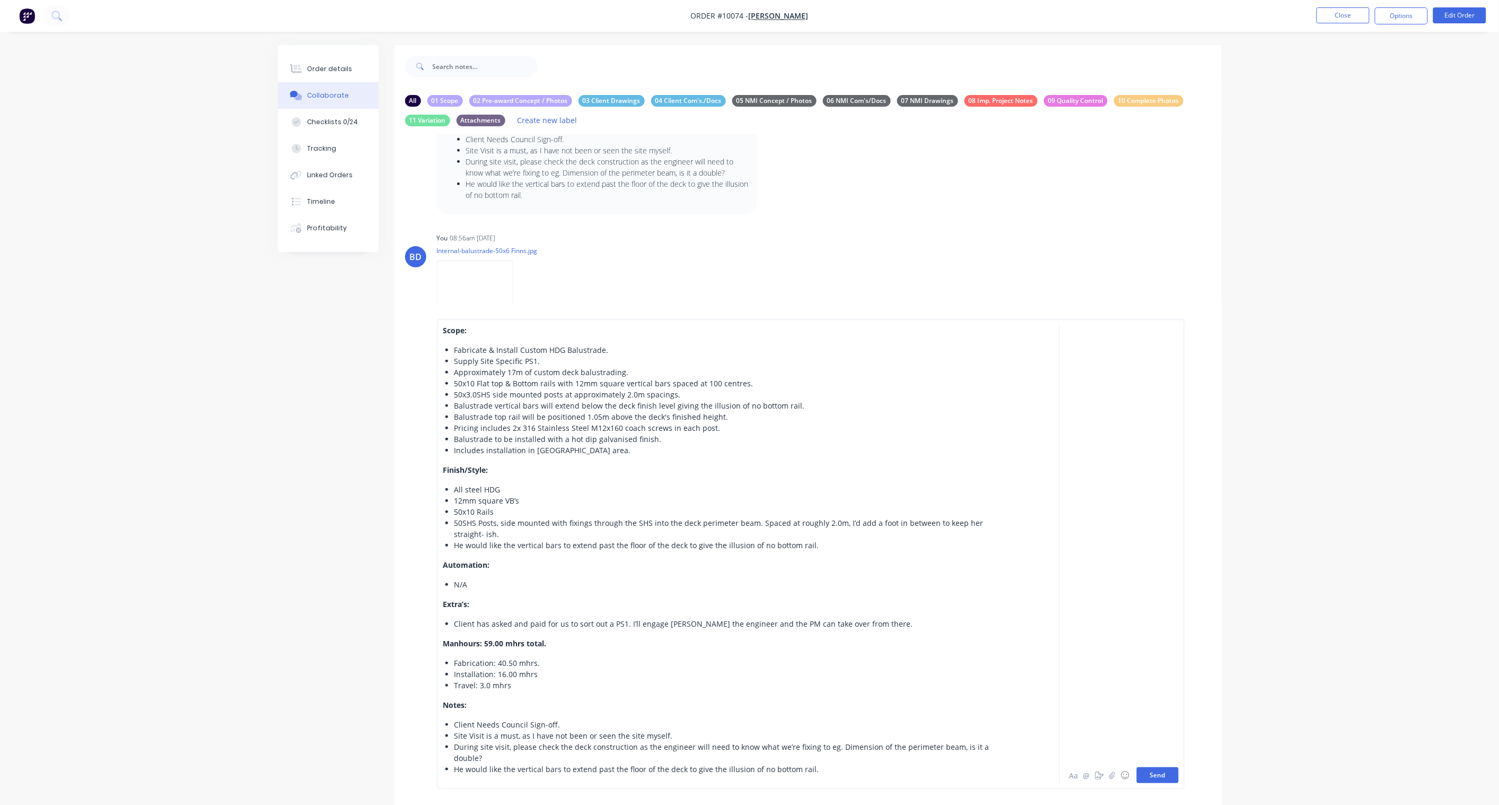
click at [1131, 592] on button "Send" at bounding box center [1158, 775] width 42 height 16
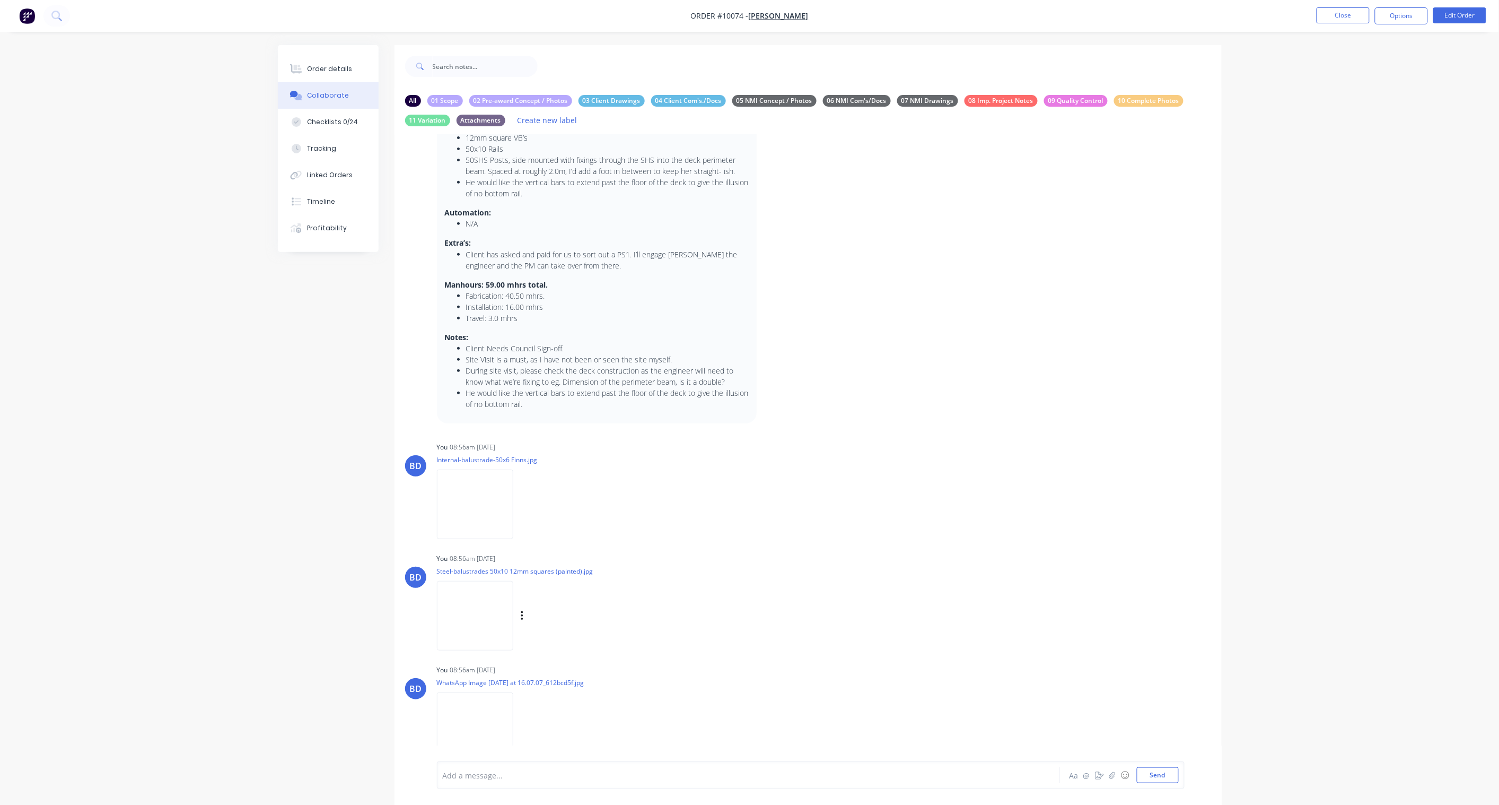
scroll to position [0, 0]
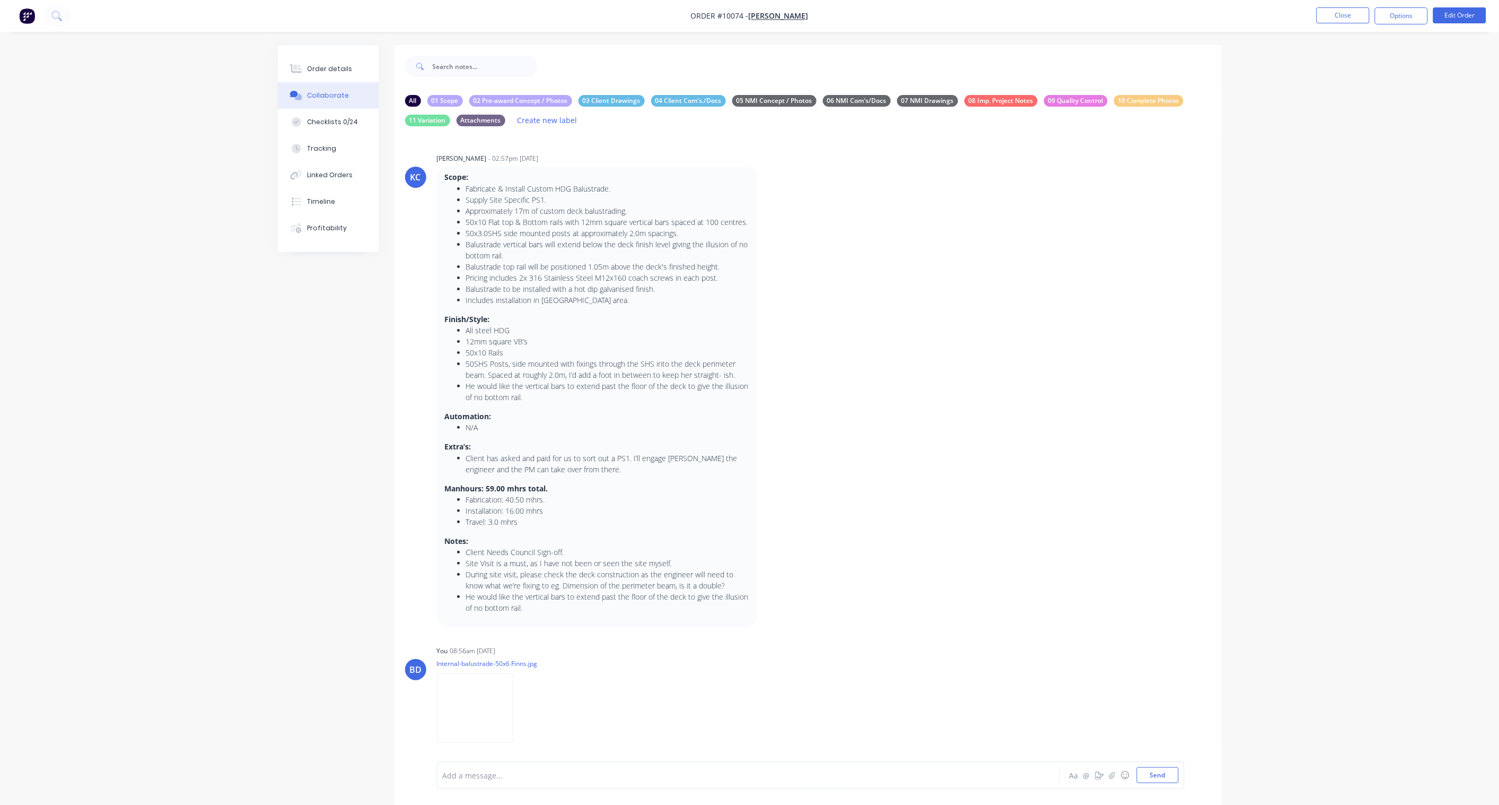
click at [0, 0] on icon "button" at bounding box center [0, 0] width 0 height 0
click at [0, 0] on button "Labels" at bounding box center [0, 0] width 0 height 0
click at [1114, 248] on div "01 Scope" at bounding box center [1116, 248] width 36 height 12
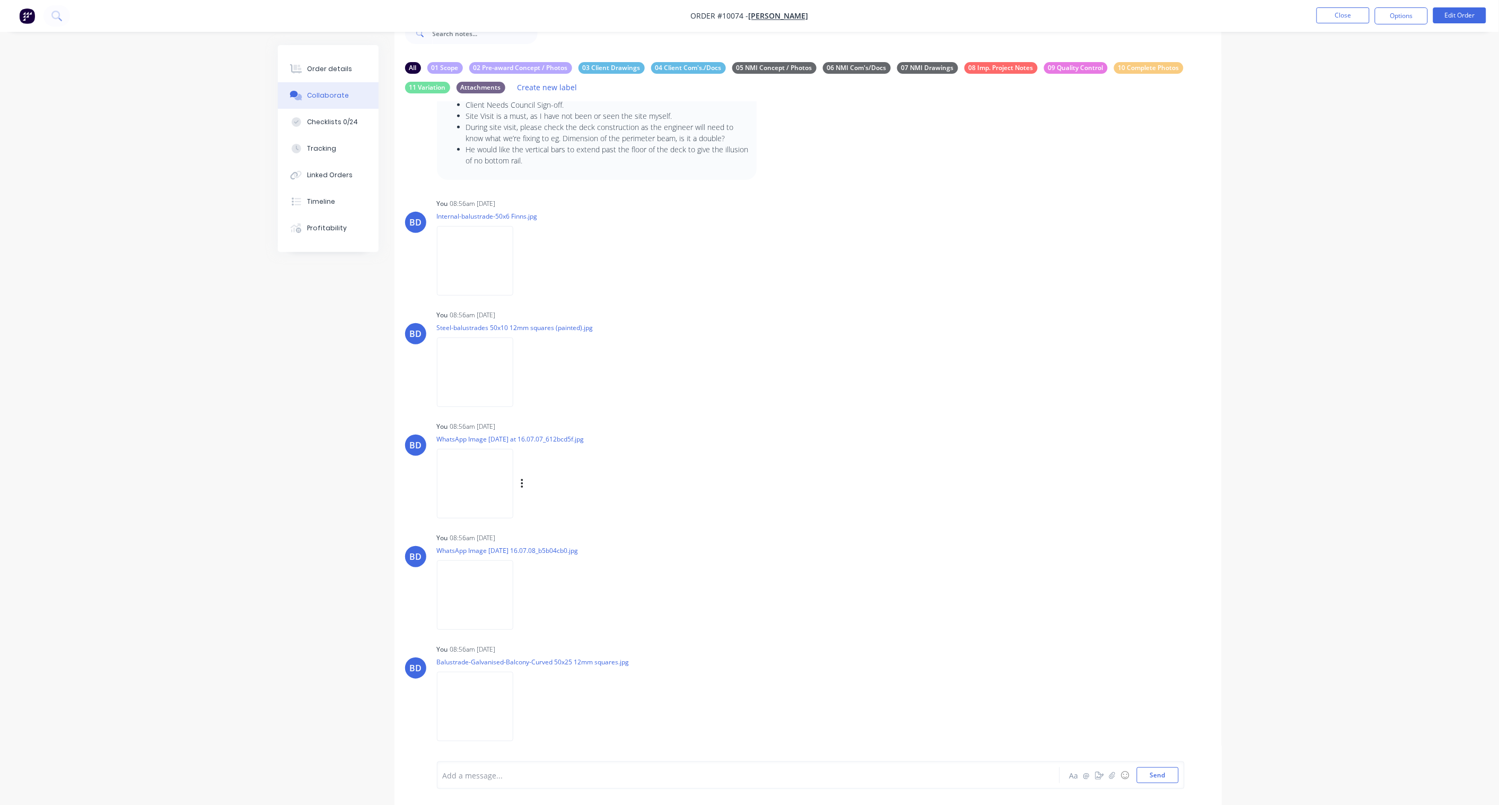
scroll to position [34, 0]
click at [518, 252] on div "Labels Download Delete" at bounding box center [577, 259] width 119 height 15
click at [523, 260] on icon "button" at bounding box center [522, 262] width 2 height 10
click at [566, 267] on button "Labels" at bounding box center [591, 266] width 119 height 24
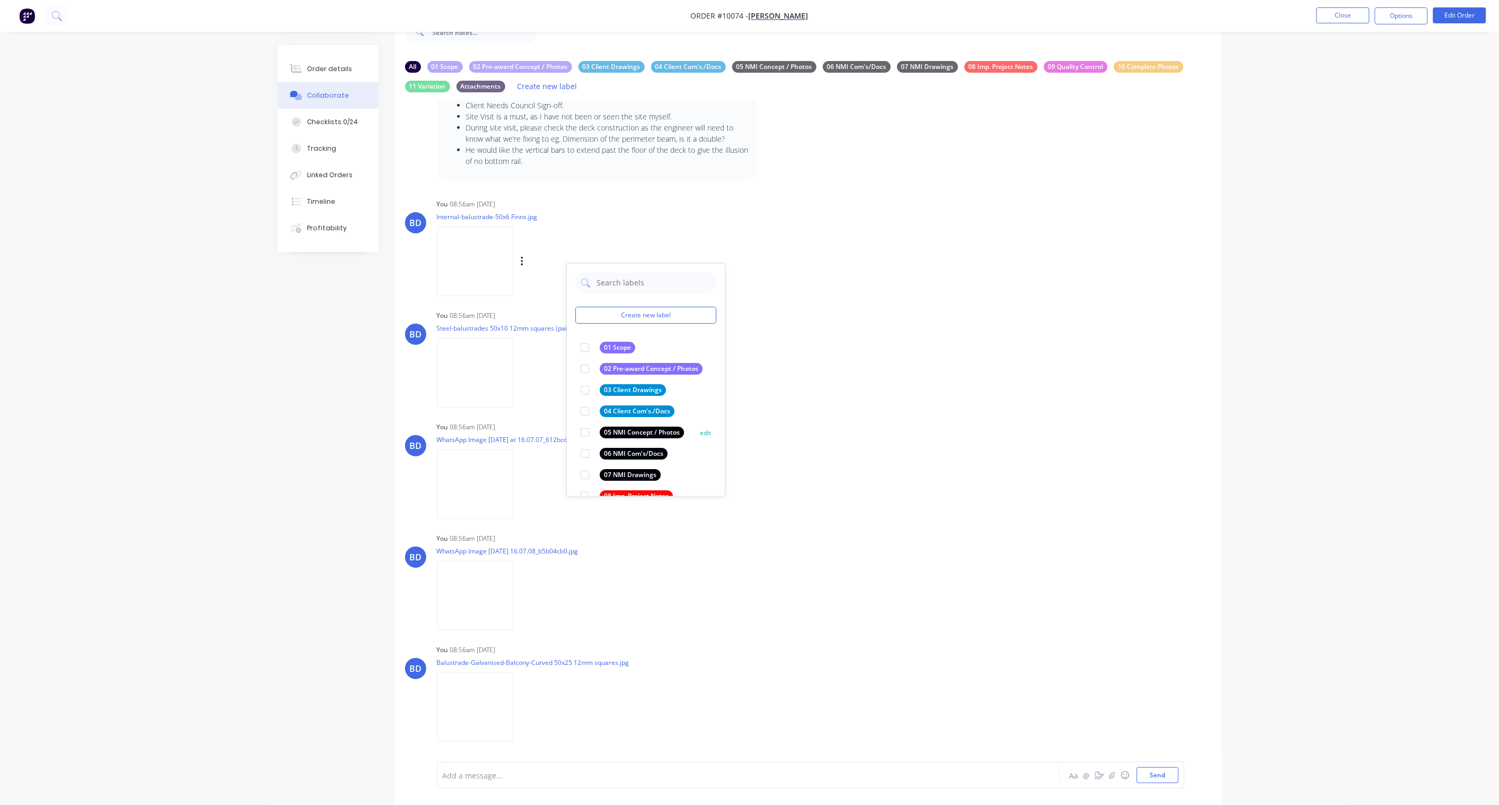
click at [630, 432] on div "05 NMI Concept / Photos" at bounding box center [642, 432] width 84 height 12
click at [805, 496] on div "BD You 08:56am [DATE] WhatsApp Image [DATE] at 16.07.07_612bcd5f.jpg Labels Dow…" at bounding box center [808, 466] width 827 height 95
click at [524, 372] on icon "button" at bounding box center [522, 373] width 3 height 12
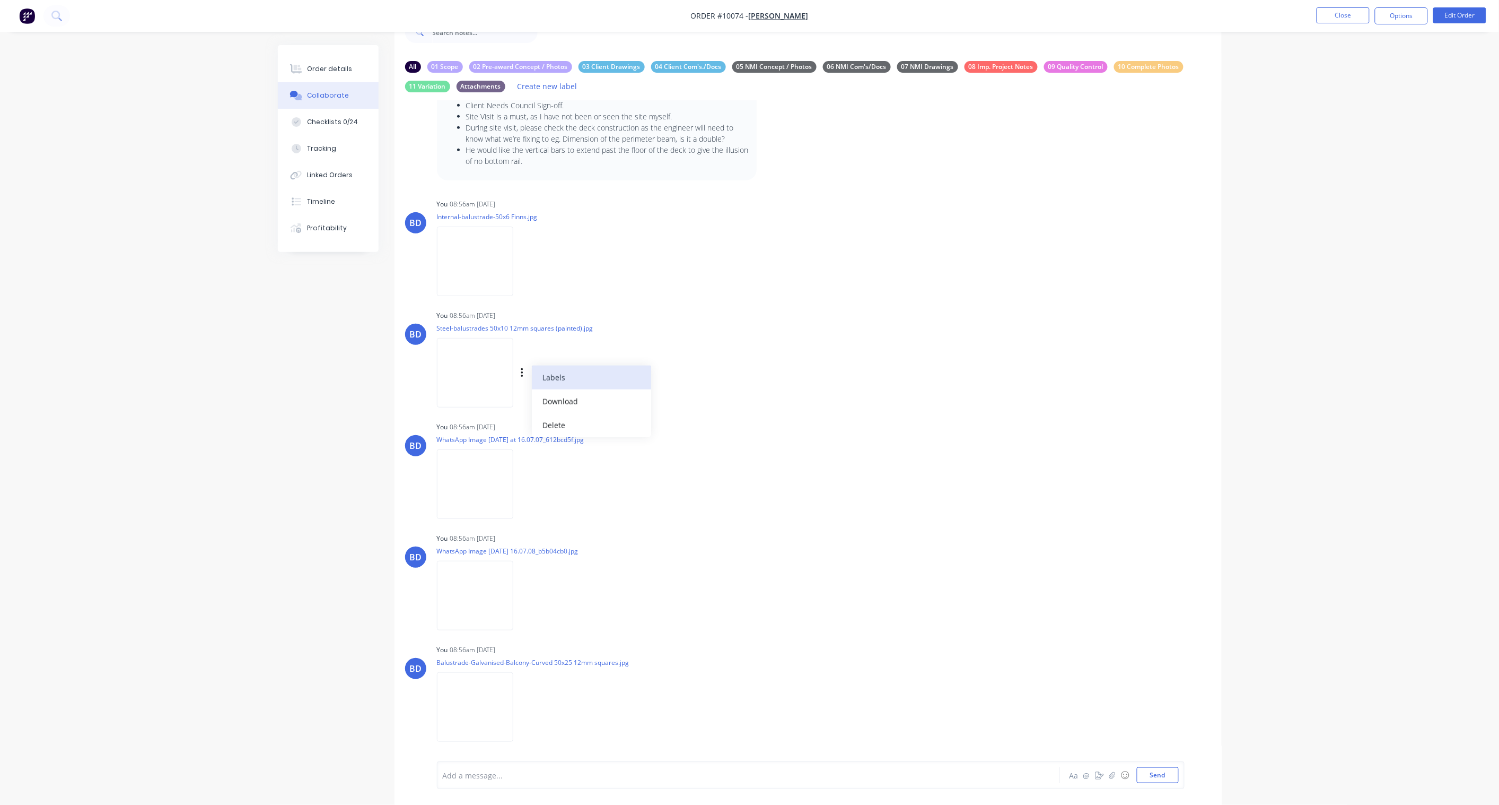
click at [637, 373] on button "Labels" at bounding box center [591, 377] width 119 height 24
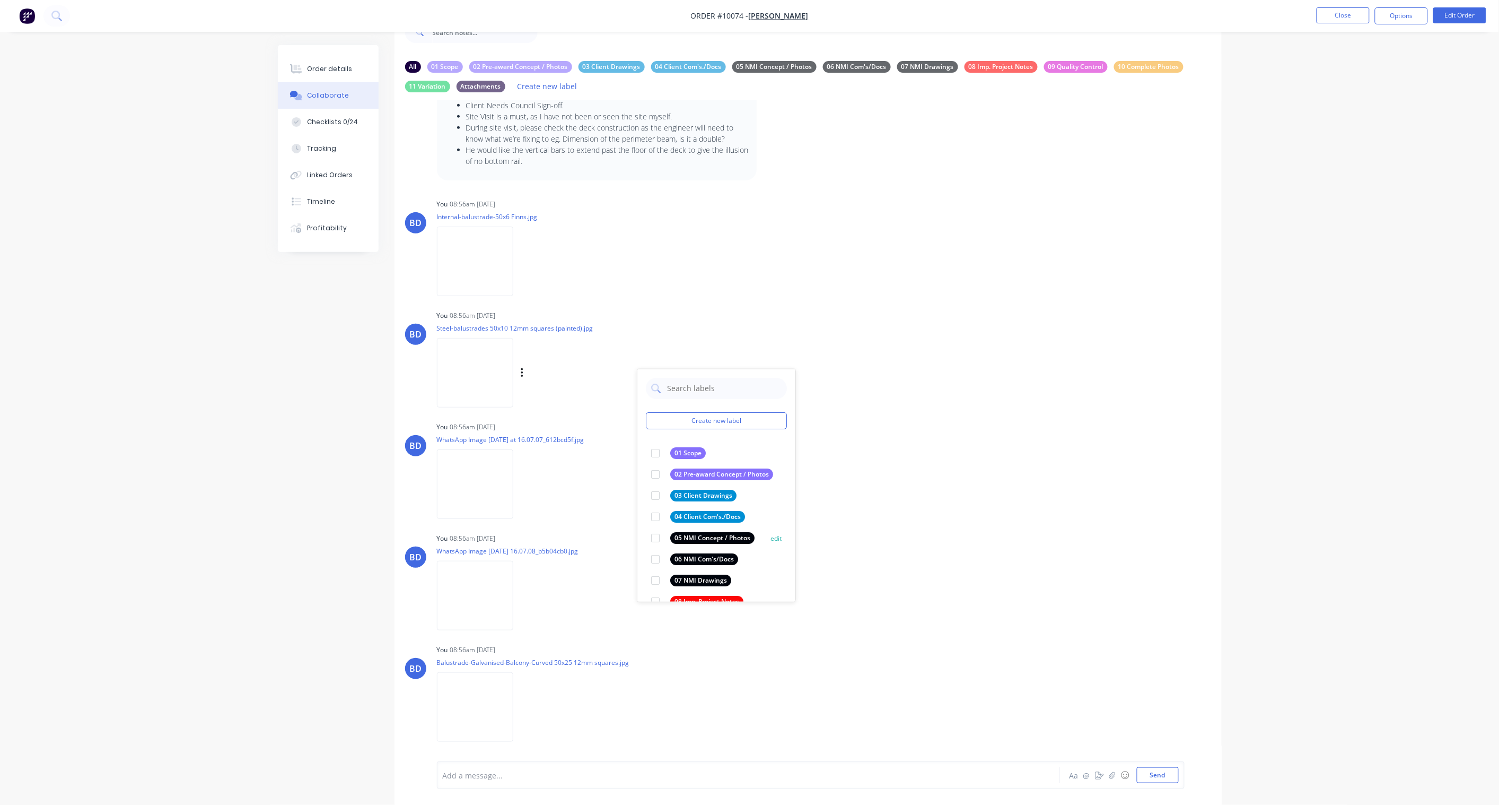
click at [731, 537] on div "05 NMI Concept / Photos" at bounding box center [712, 538] width 84 height 12
click at [884, 542] on div "BD You 08:56am [DATE] WhatsApp Image [DATE] 16.07.08_b5b04cb0.jpg Labels Downlo…" at bounding box center [808, 577] width 827 height 95
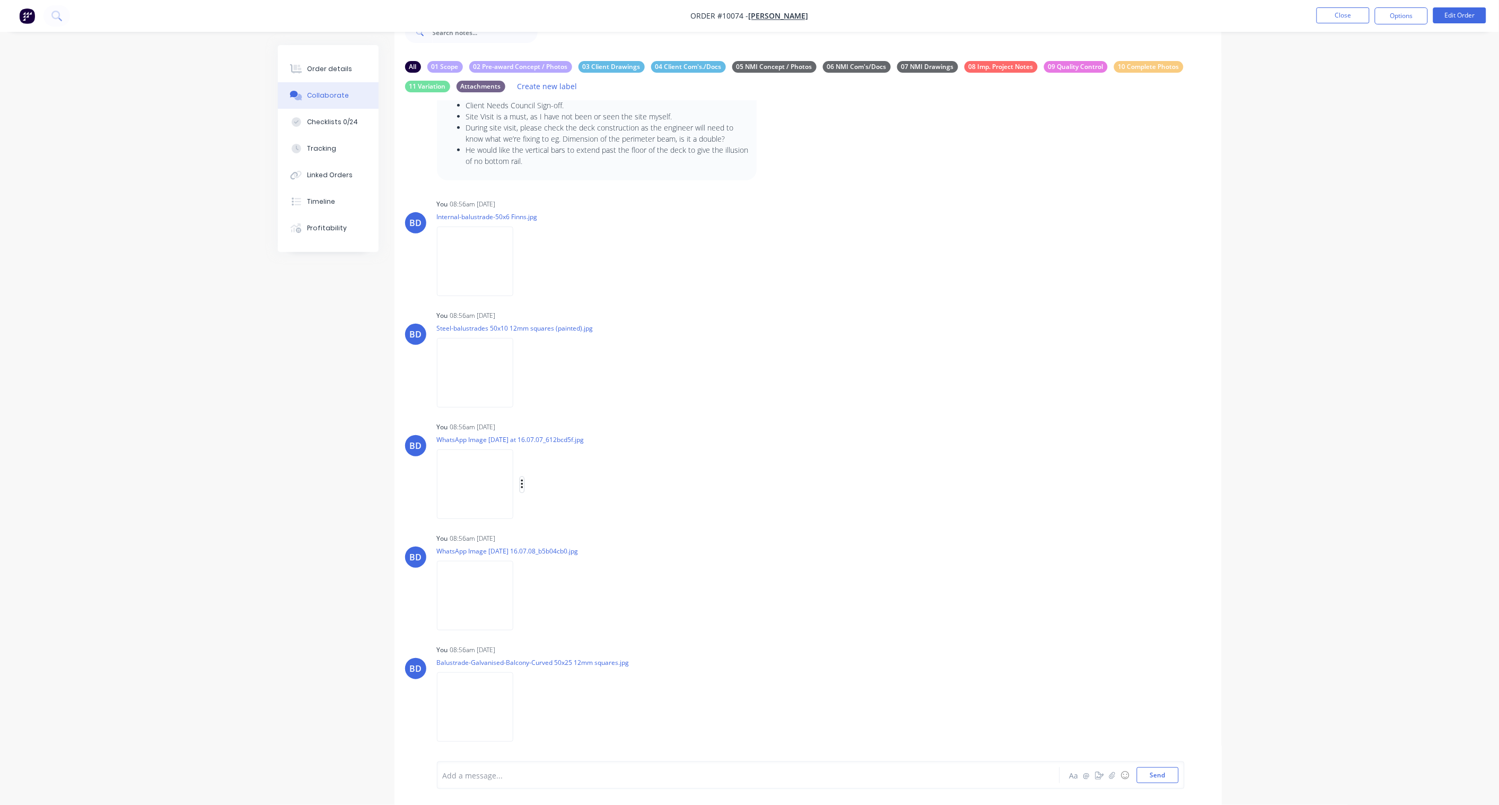
click at [523, 483] on icon "button" at bounding box center [522, 484] width 2 height 10
click at [569, 485] on button "Labels" at bounding box center [591, 489] width 119 height 24
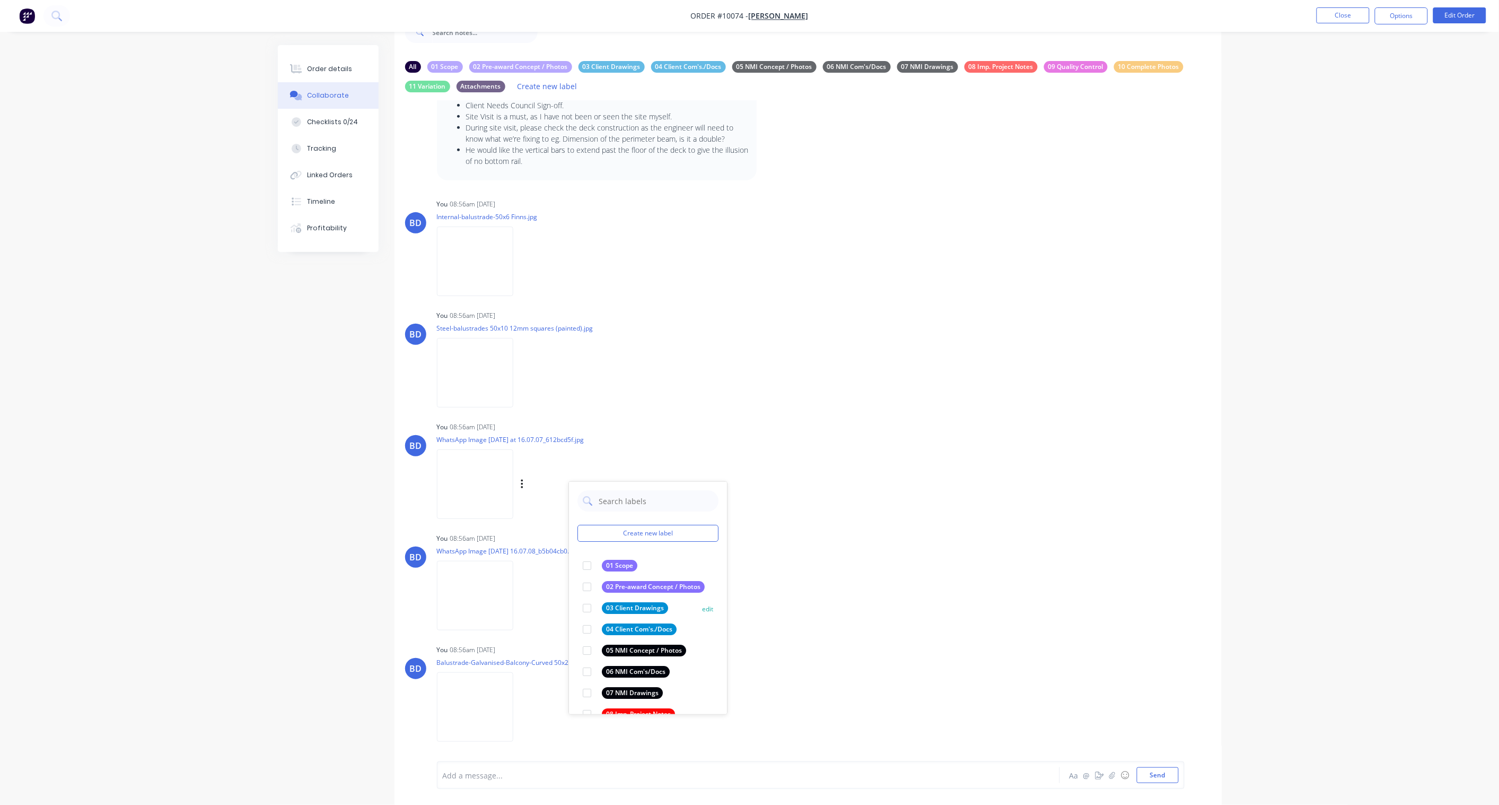
scroll to position [59, 0]
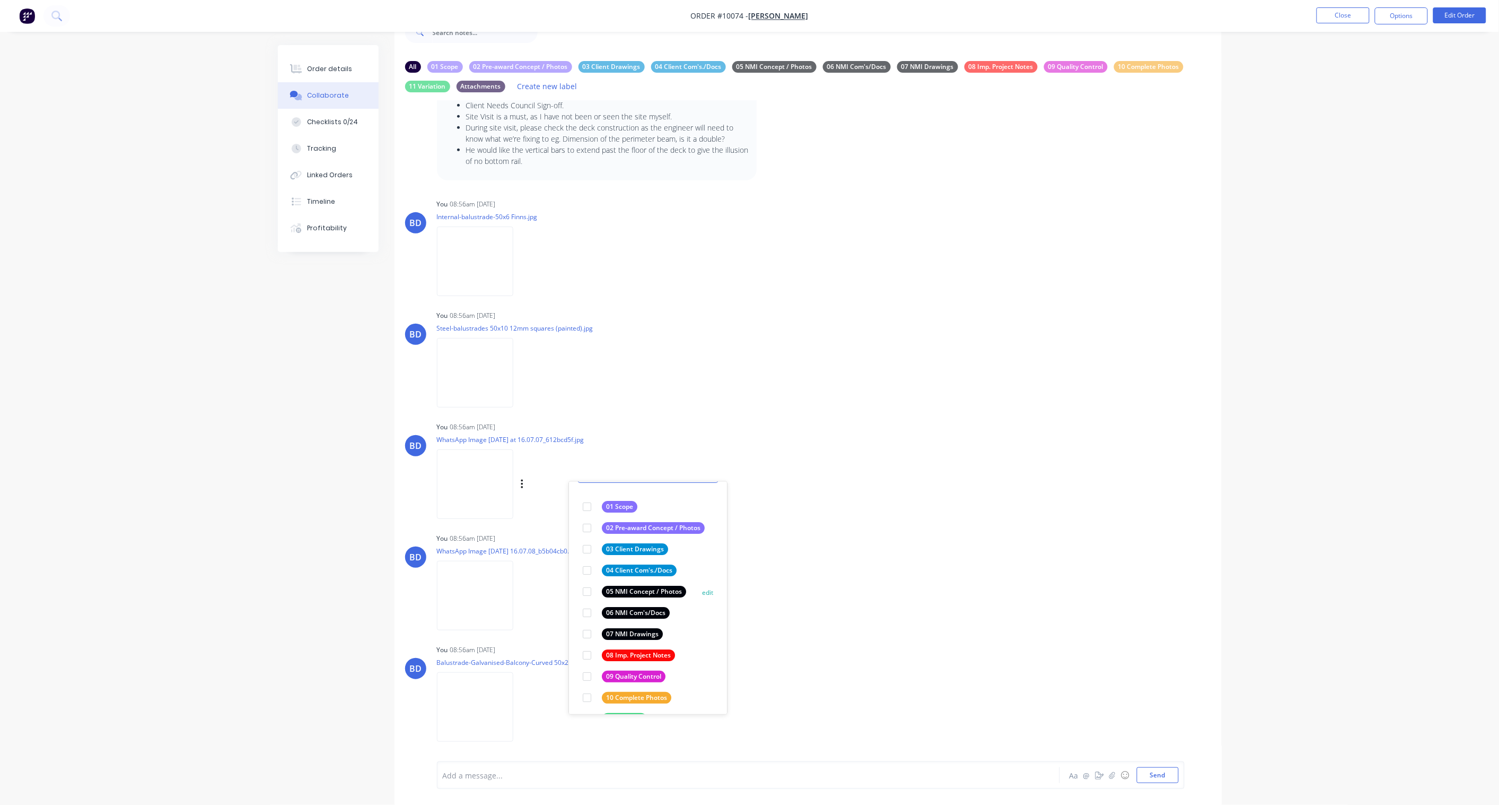
click at [658, 590] on div "05 NMI Concept / Photos" at bounding box center [644, 592] width 84 height 12
click at [896, 592] on div "BD You 08:56am [DATE] Balustrade-Galvanised-Balcony-Curved 50x25 12mm squares.j…" at bounding box center [808, 689] width 827 height 95
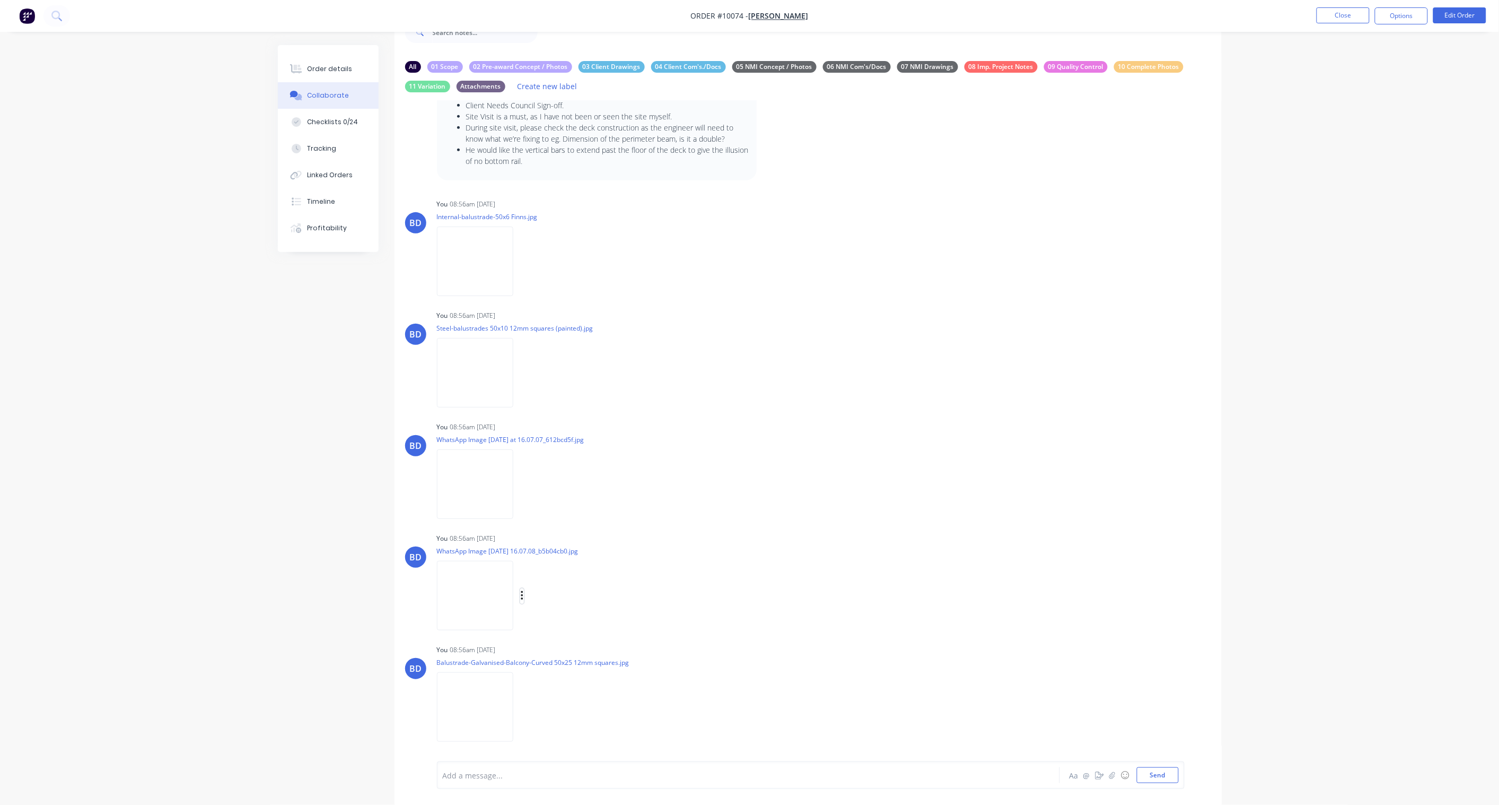
click at [524, 591] on icon "button" at bounding box center [522, 596] width 3 height 12
click at [592, 592] on button "Labels" at bounding box center [591, 600] width 119 height 24
click at [670, 592] on div "05 NMI Concept / Photos" at bounding box center [667, 686] width 84 height 12
click at [835, 592] on div "BD You 08:56am [DATE] WhatsApp Image [DATE] 16.07.08_b5b04cb0.jpg Labels Downlo…" at bounding box center [808, 577] width 827 height 95
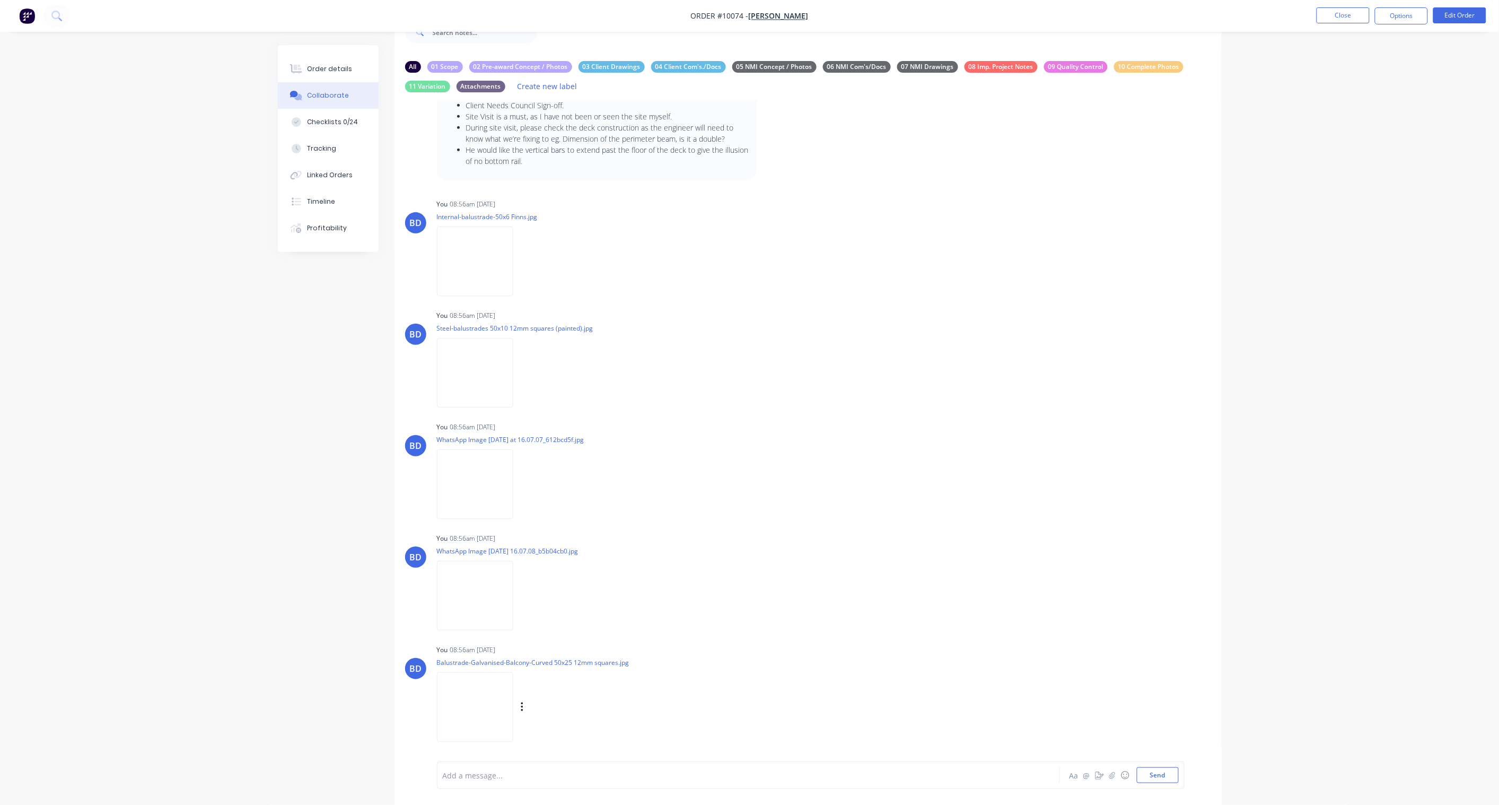
click at [558, 592] on div "Labels Download Delete" at bounding box center [577, 707] width 119 height 15
click at [564, 592] on div "Labels Download Delete" at bounding box center [577, 707] width 119 height 15
click at [524, 592] on icon "button" at bounding box center [522, 707] width 3 height 12
click at [608, 592] on button "Labels" at bounding box center [591, 685] width 119 height 24
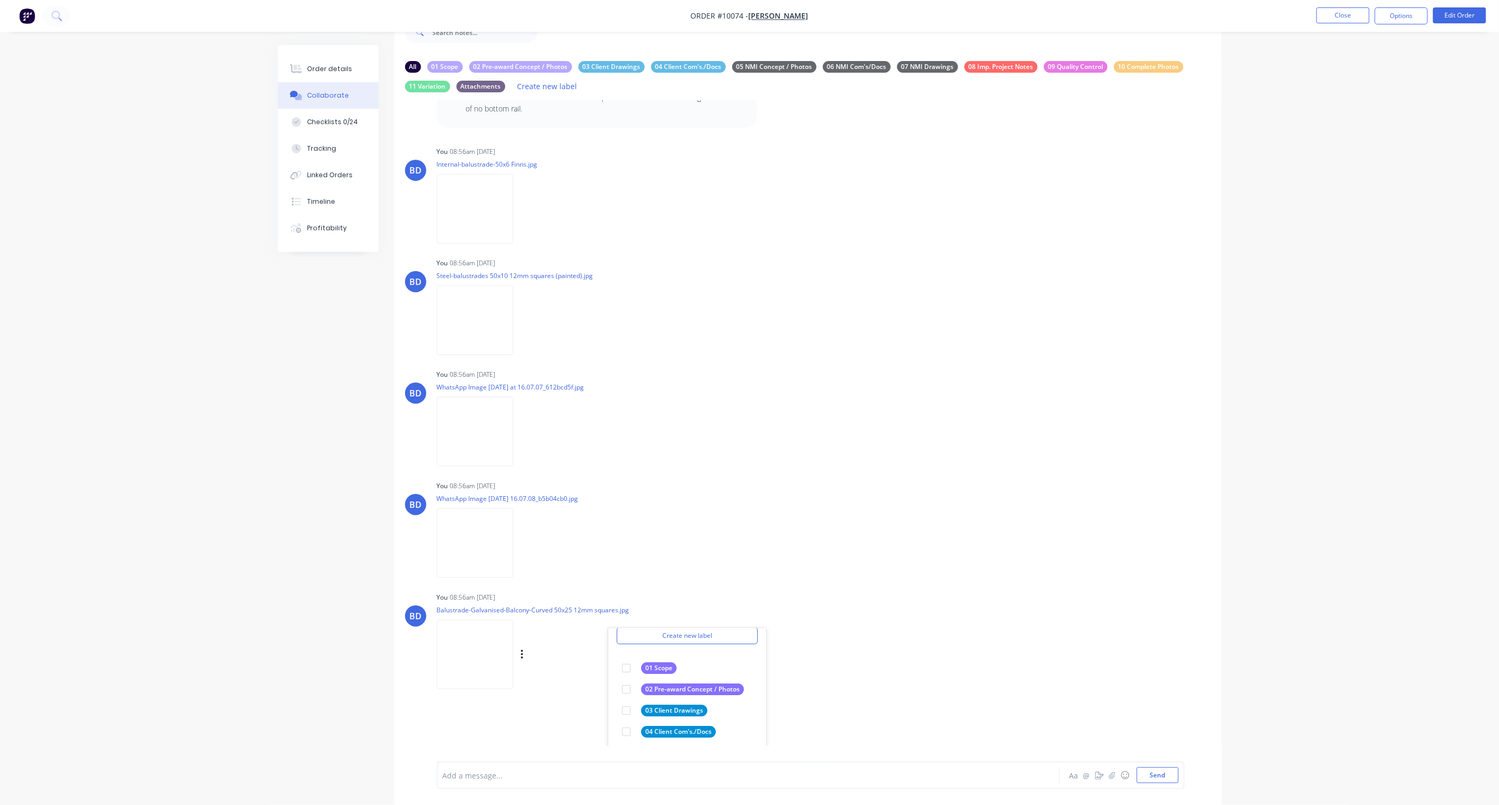
scroll to position [580, 0]
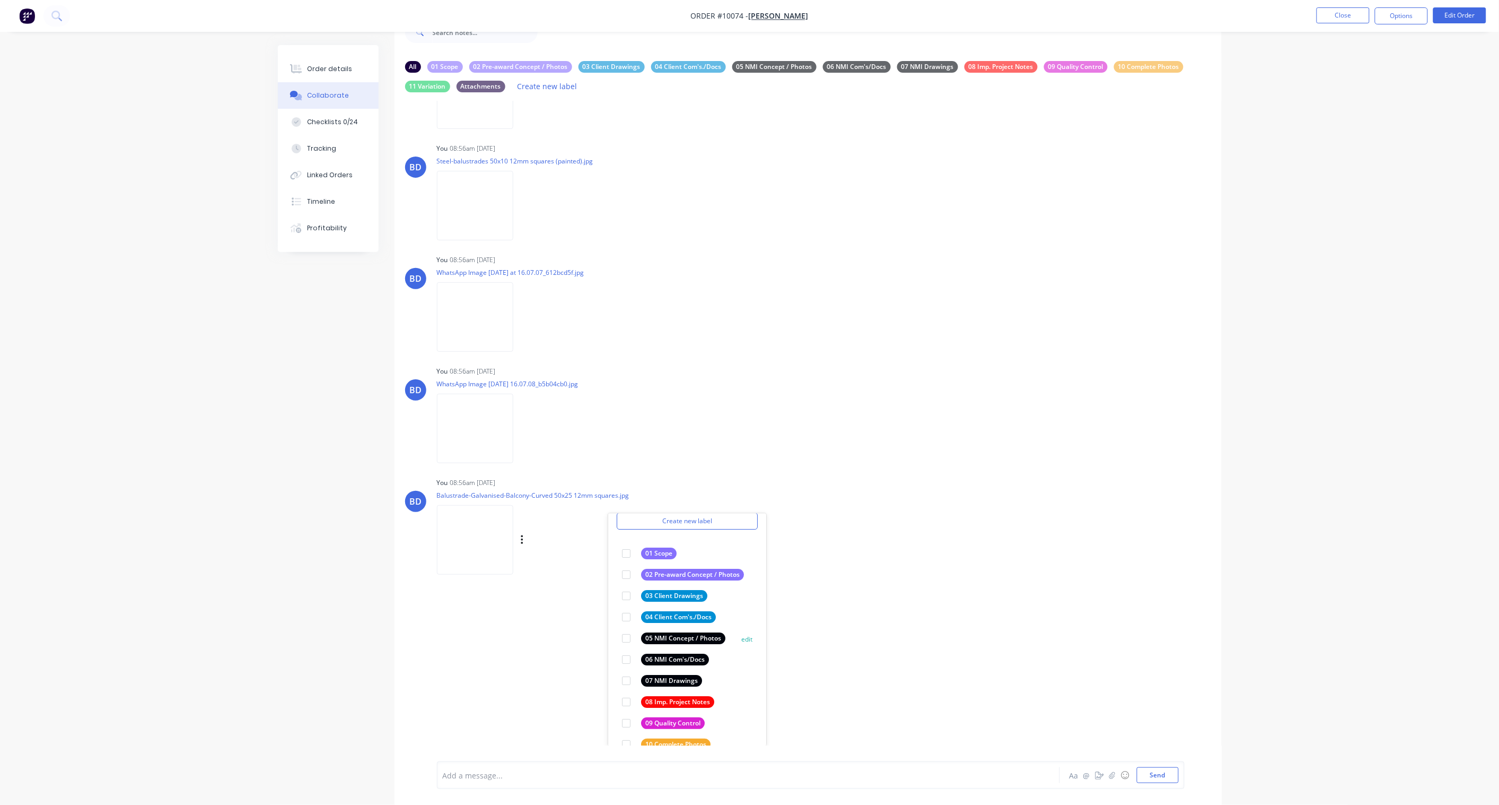
click at [681, 592] on div "05 NMI Concept / Photos" at bounding box center [683, 638] width 84 height 12
click at [945, 533] on div "BD You 08:56am [DATE] Balustrade-Galvanised-Balcony-Curved 50x25 12mm squares.j…" at bounding box center [808, 522] width 827 height 95
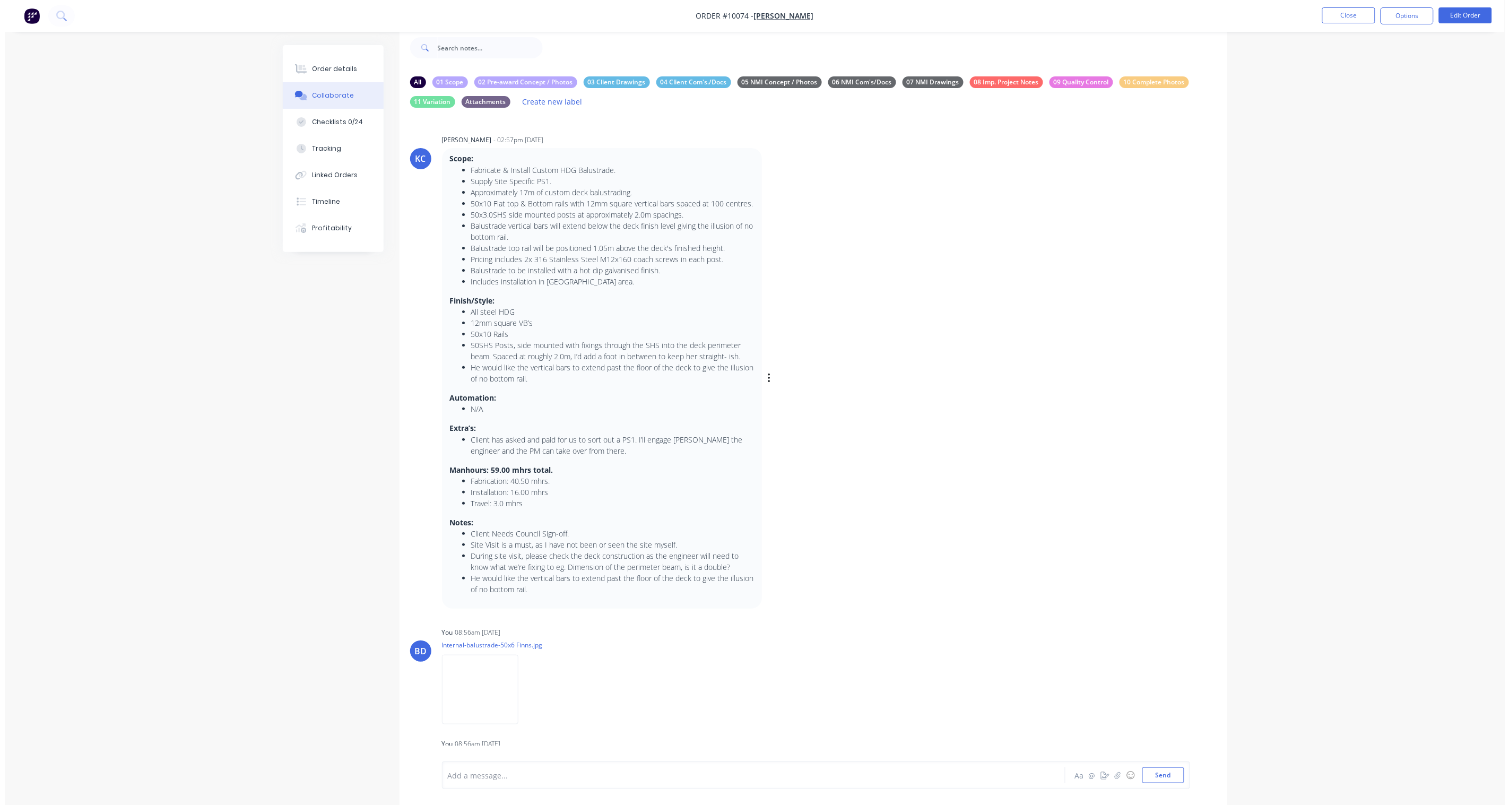
scroll to position [0, 0]
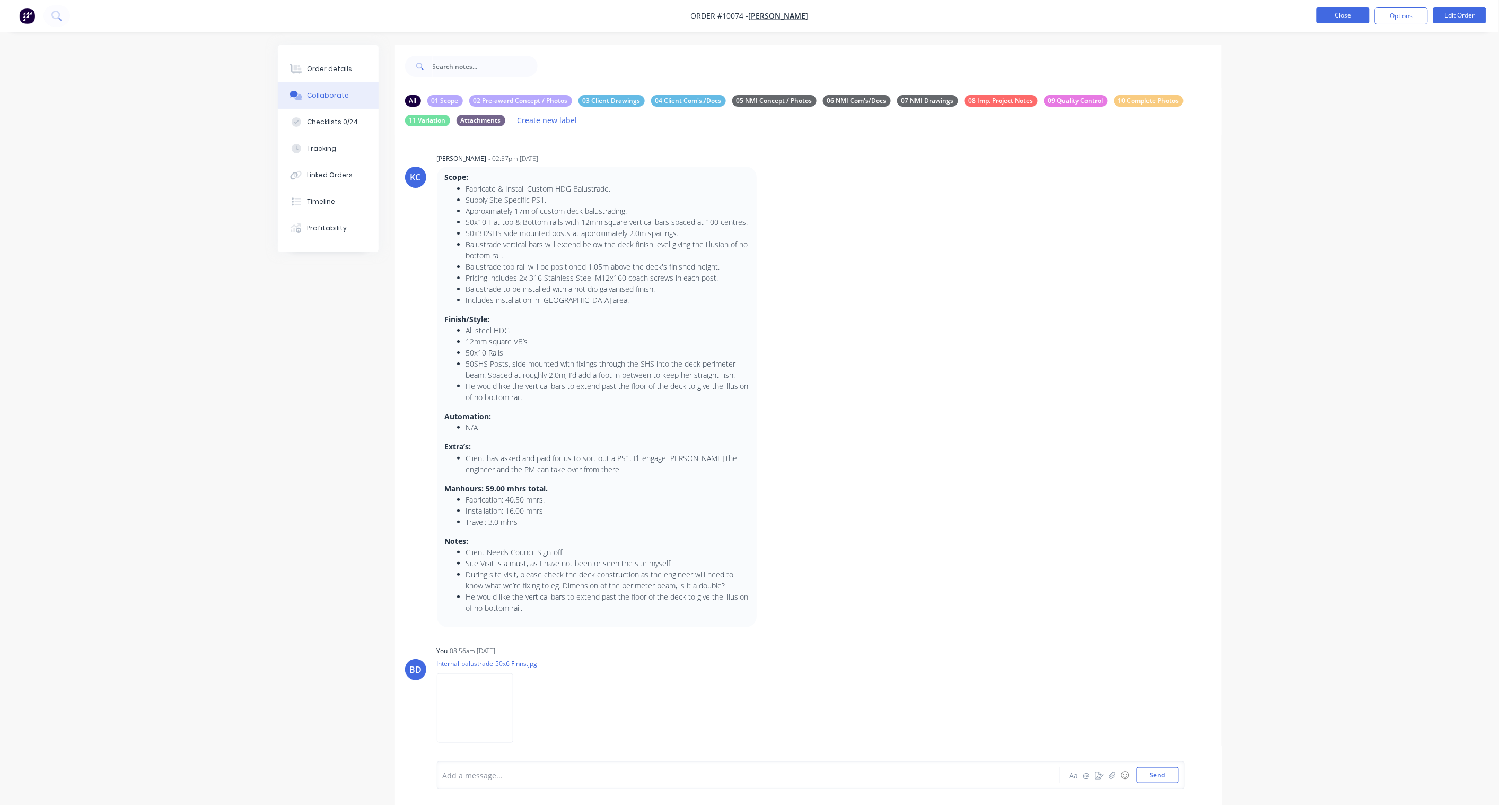
click at [1131, 18] on button "Close" at bounding box center [1343, 15] width 53 height 16
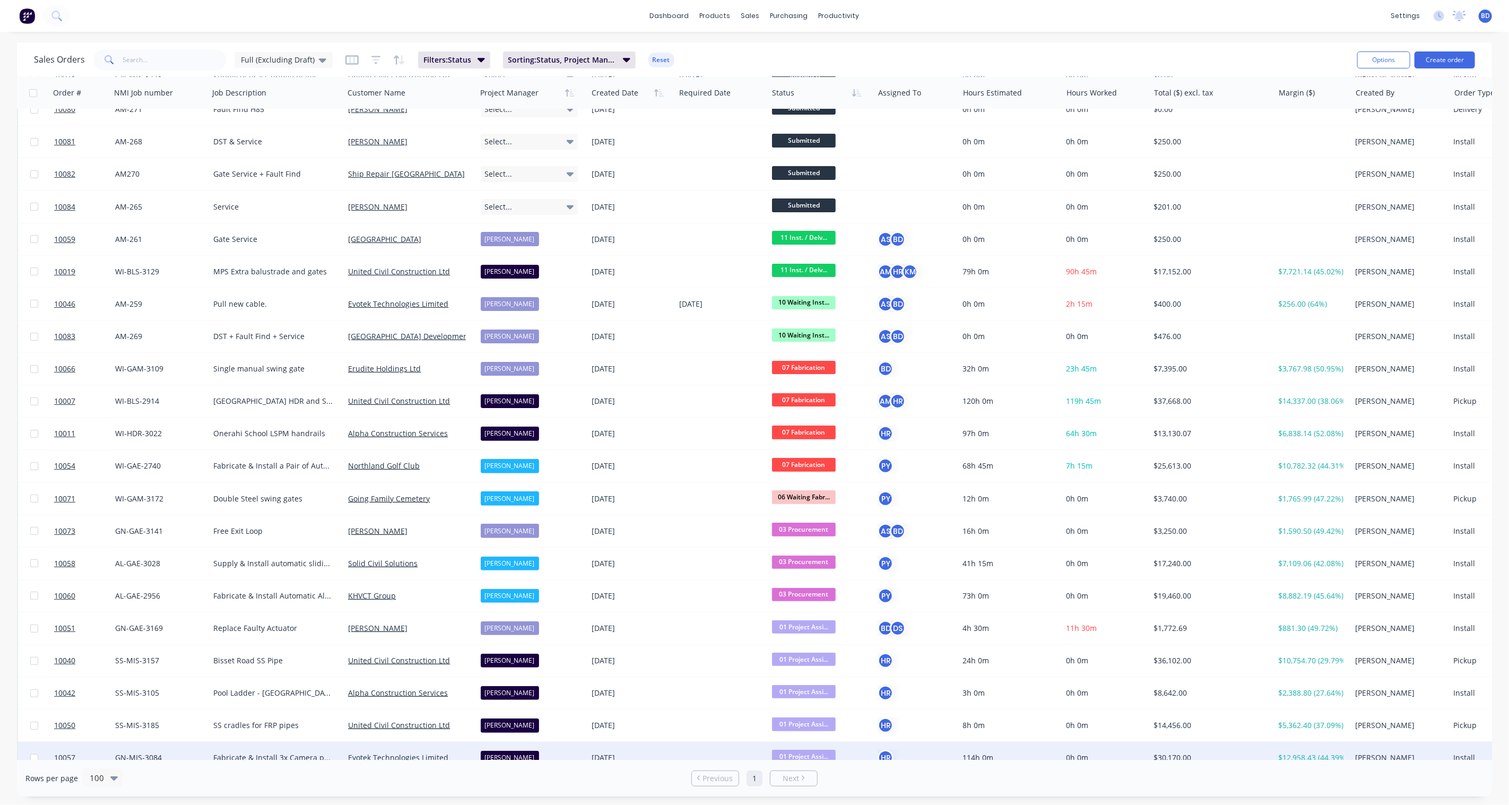
scroll to position [359, 0]
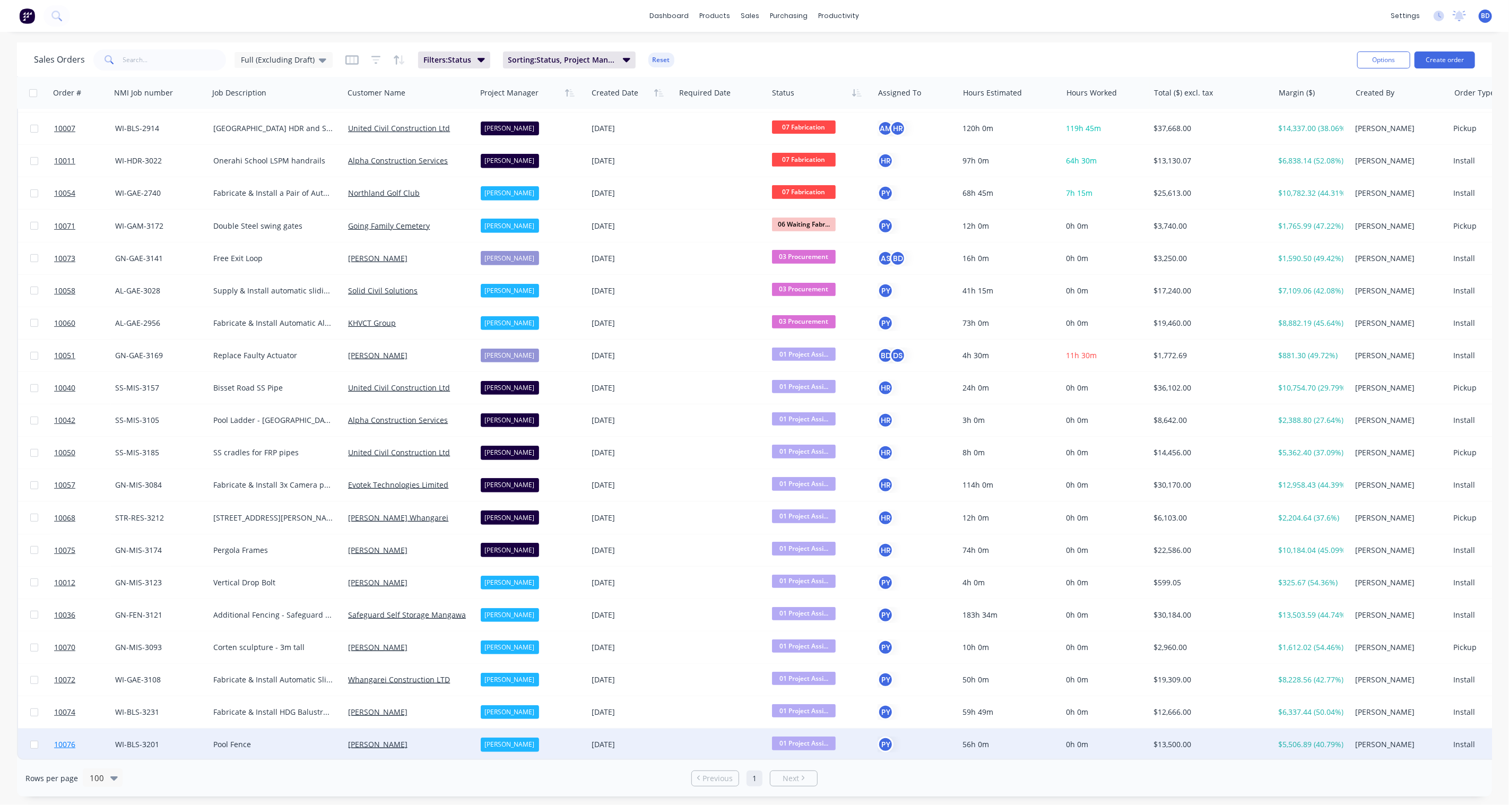
click at [62, 592] on span "10076" at bounding box center [64, 744] width 21 height 11
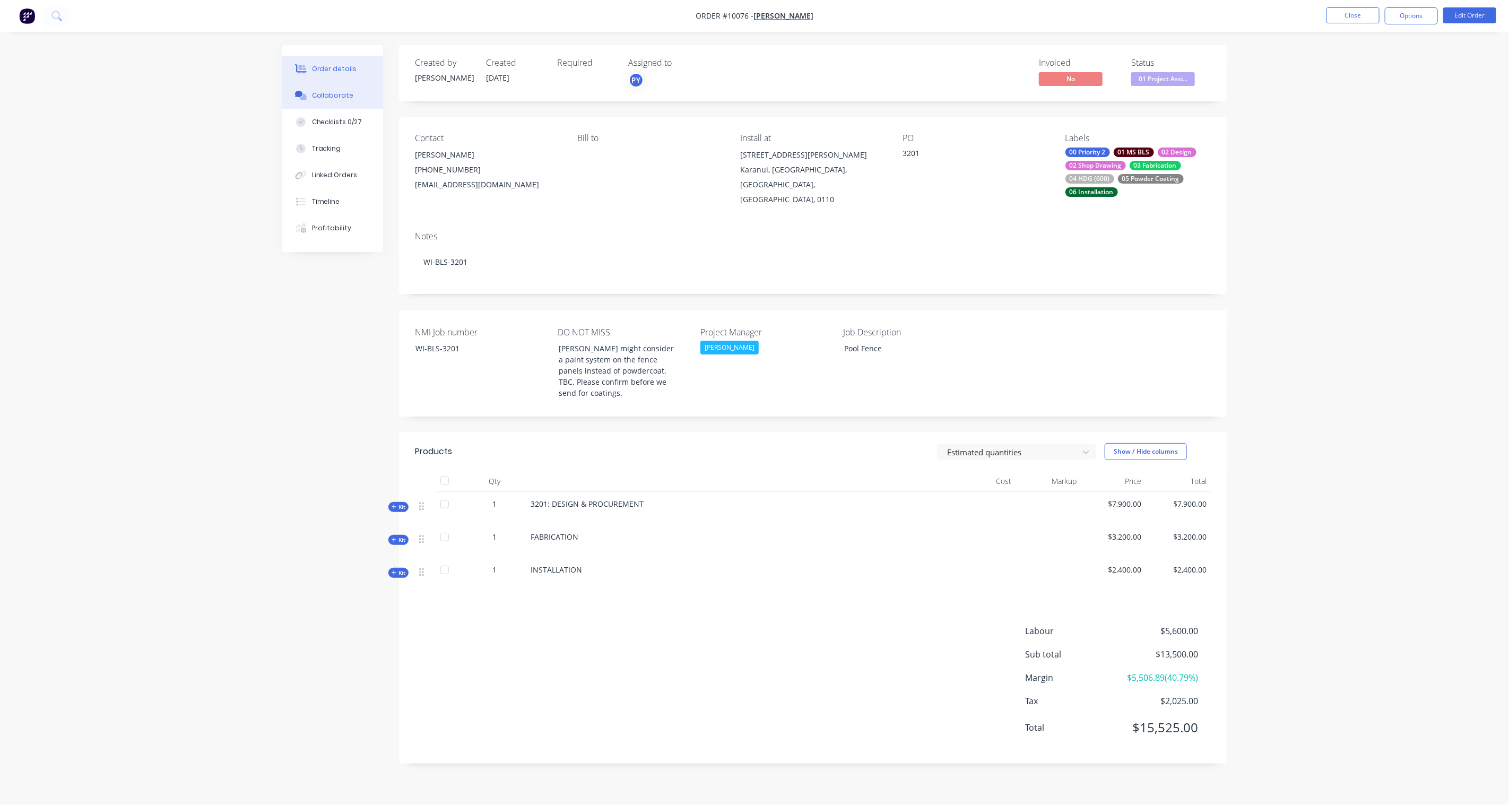
click at [315, 92] on div "Collaborate" at bounding box center [333, 96] width 42 height 10
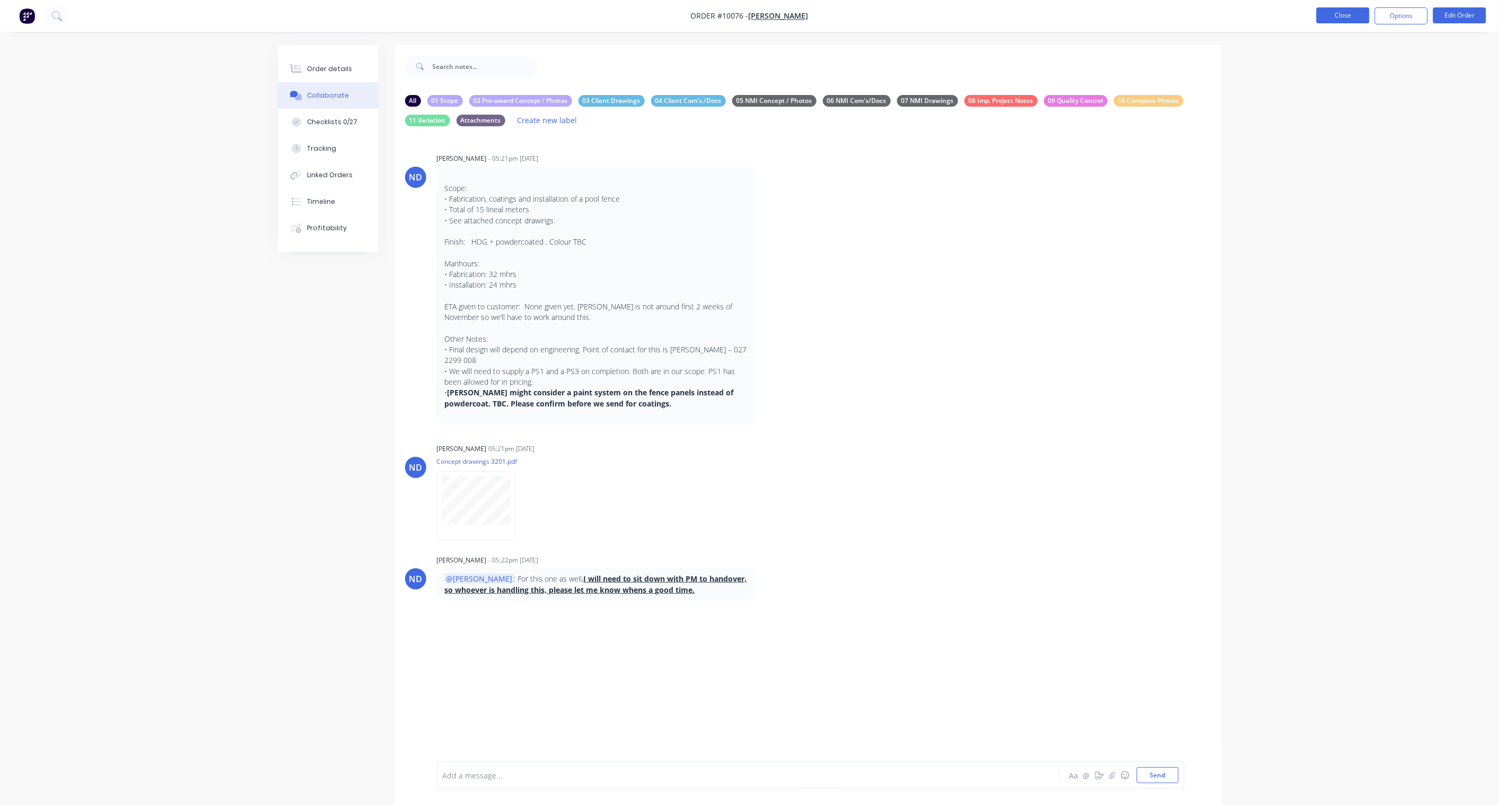
click at [1131, 14] on button "Close" at bounding box center [1343, 15] width 53 height 16
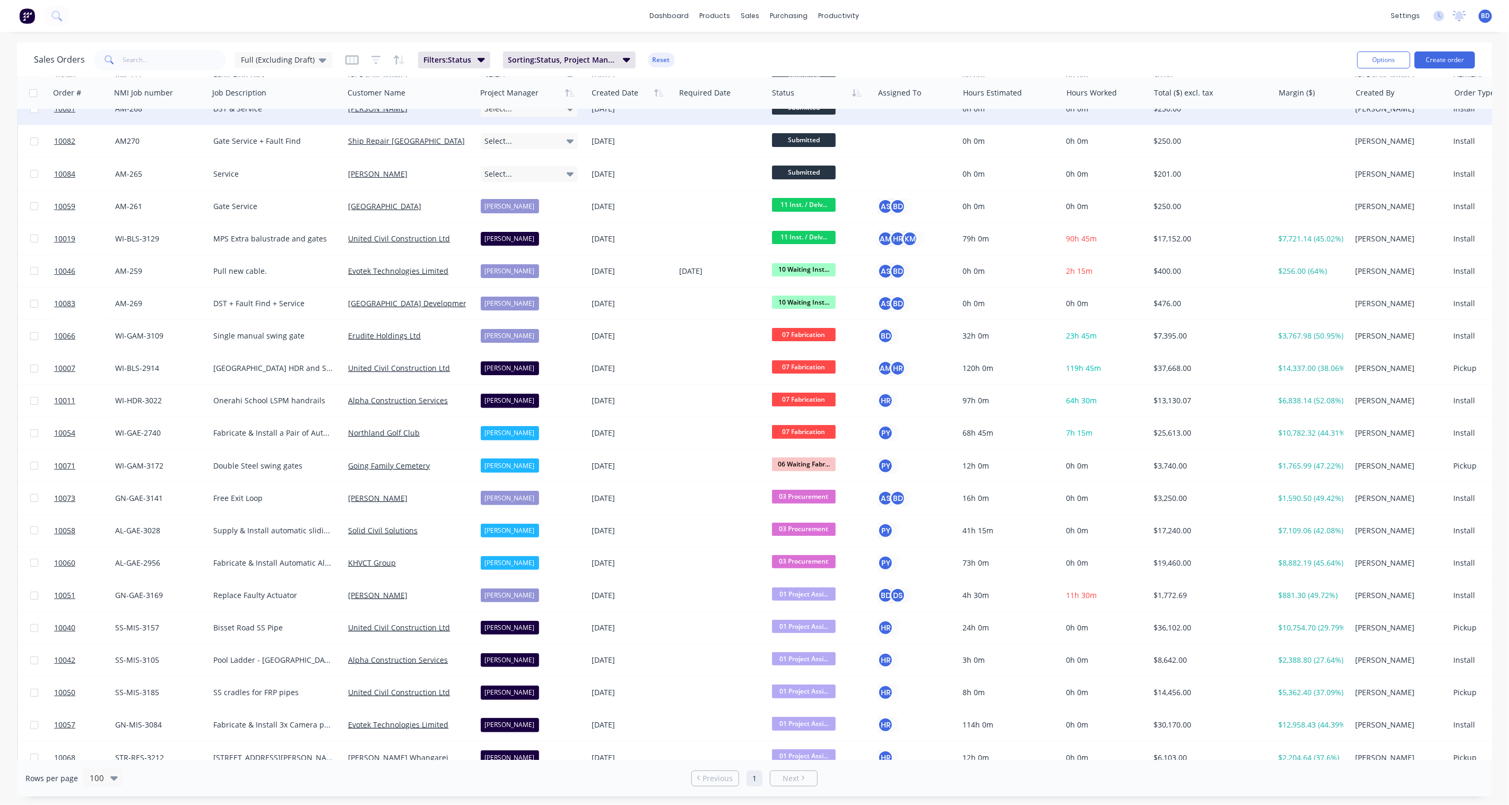
scroll to position [359, 0]
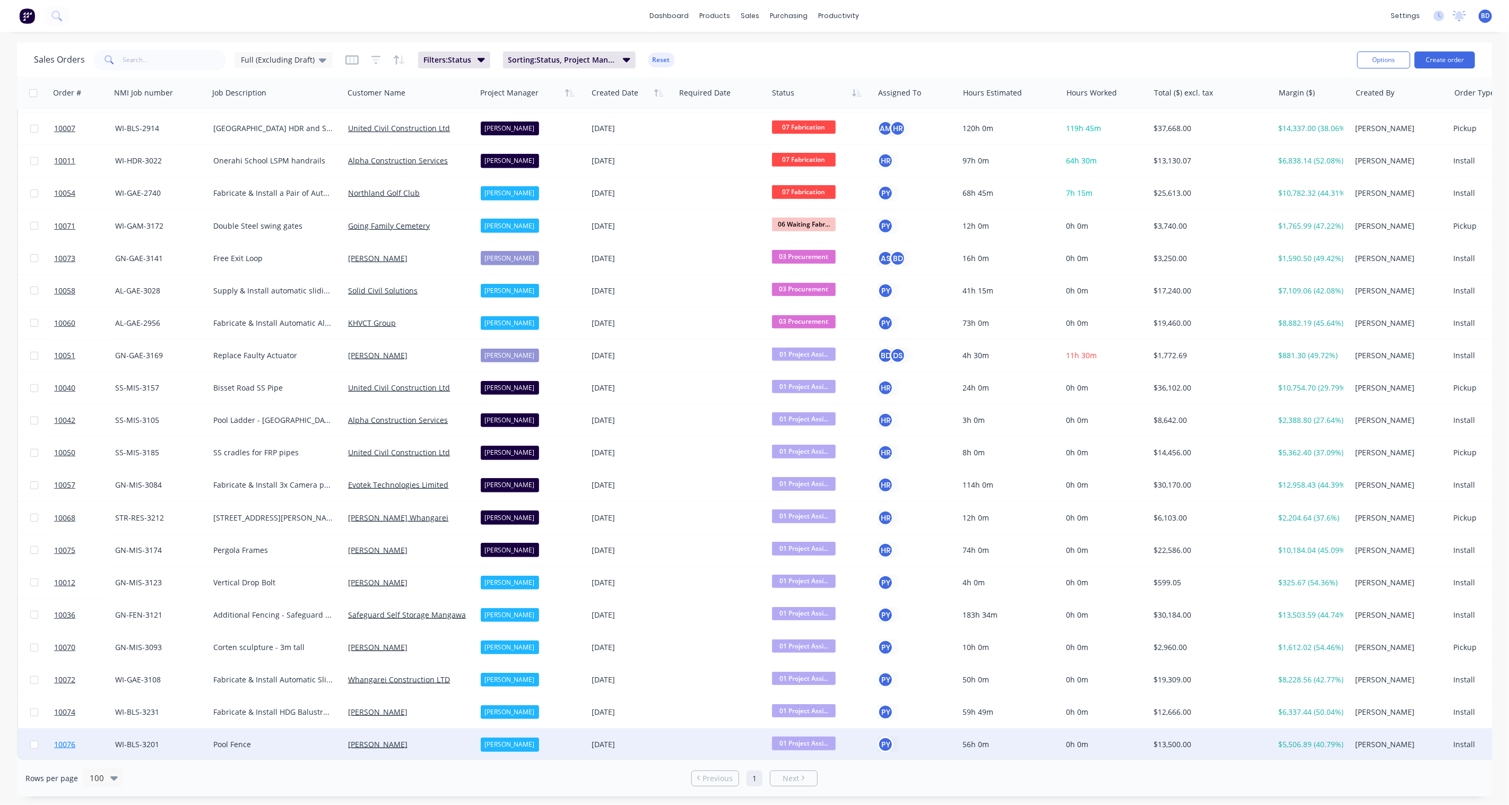
click at [61, 592] on span "10076" at bounding box center [64, 744] width 21 height 11
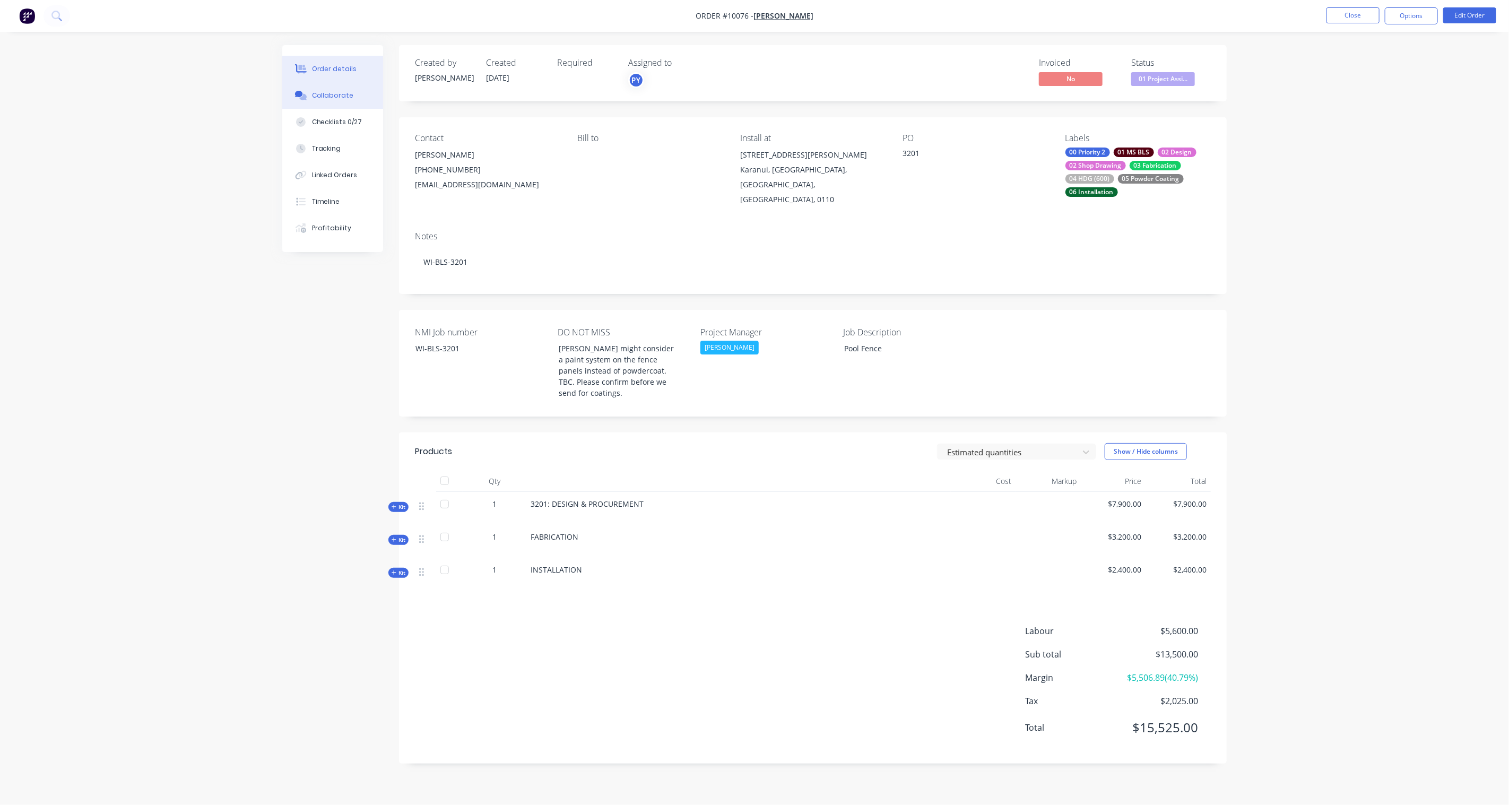
click at [336, 102] on button "Collaborate" at bounding box center [332, 95] width 101 height 27
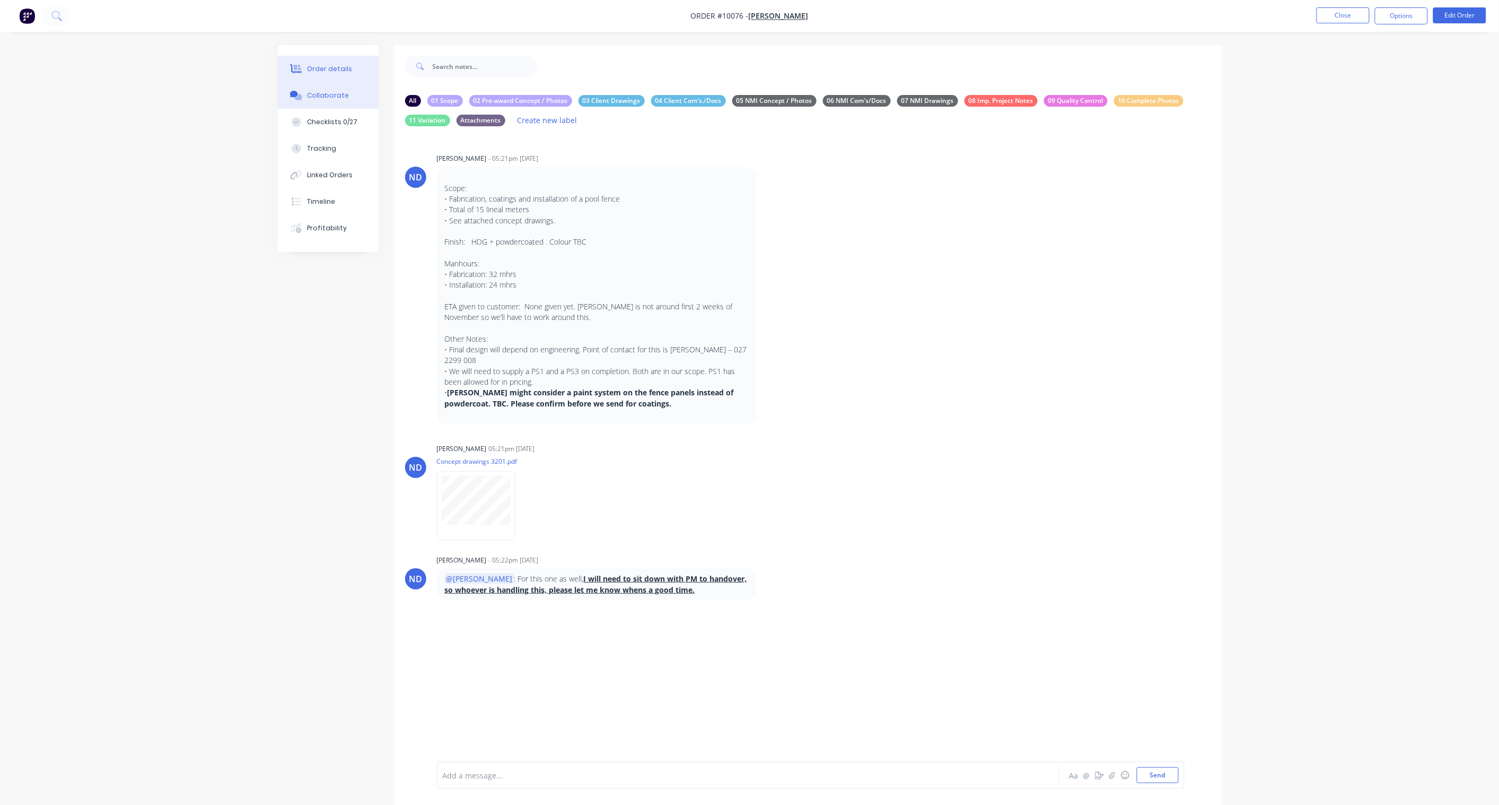
click at [347, 69] on div "Order details" at bounding box center [329, 69] width 45 height 10
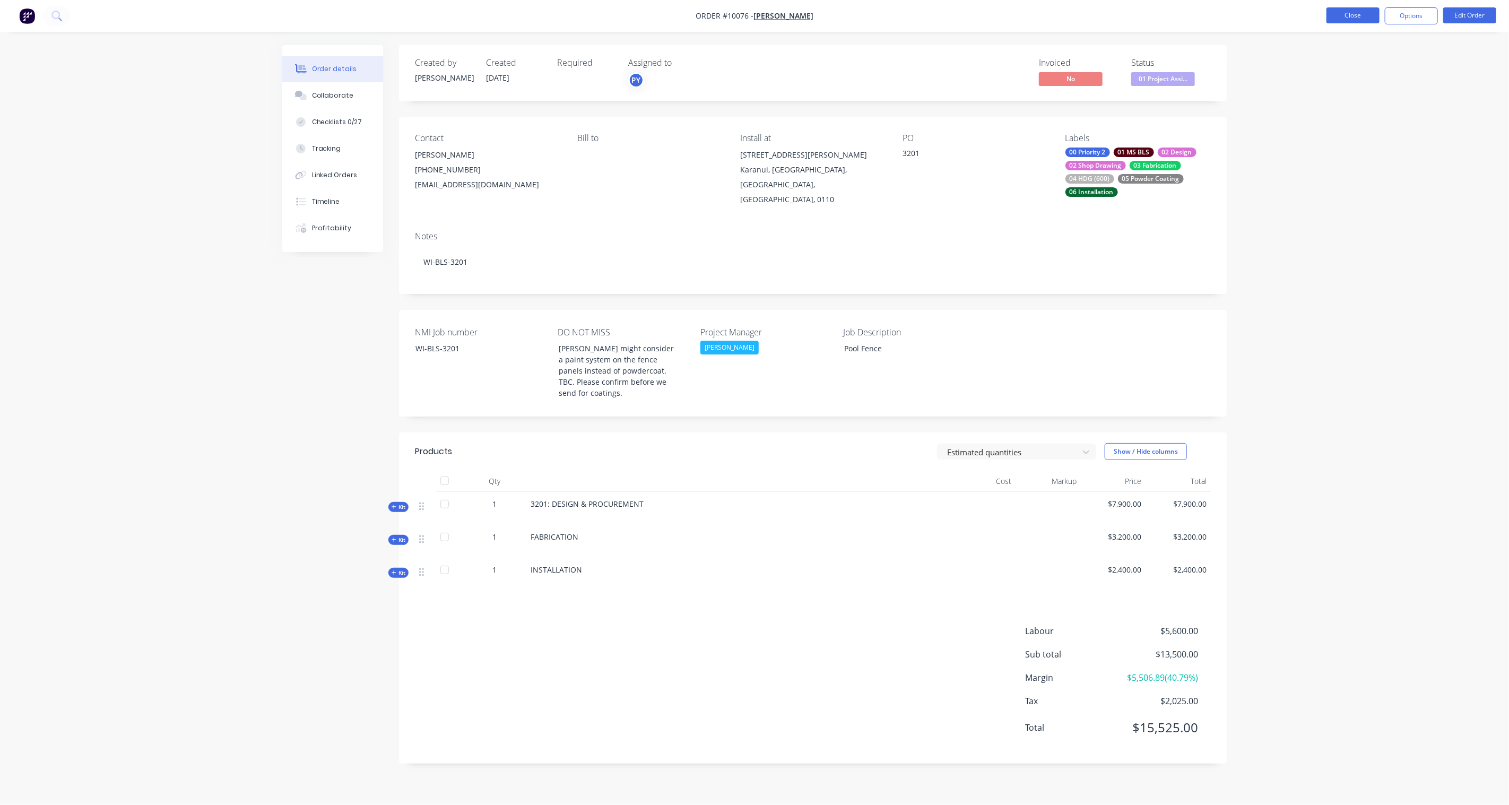
click at [1131, 14] on button "Close" at bounding box center [1352, 15] width 53 height 16
